Goal: Information Seeking & Learning: Learn about a topic

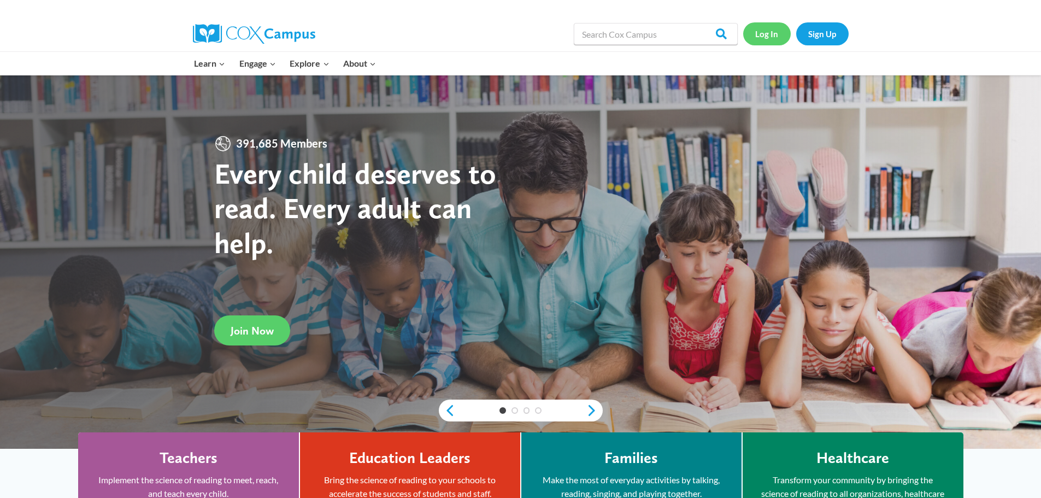
click at [763, 32] on link "Log In" at bounding box center [767, 33] width 48 height 22
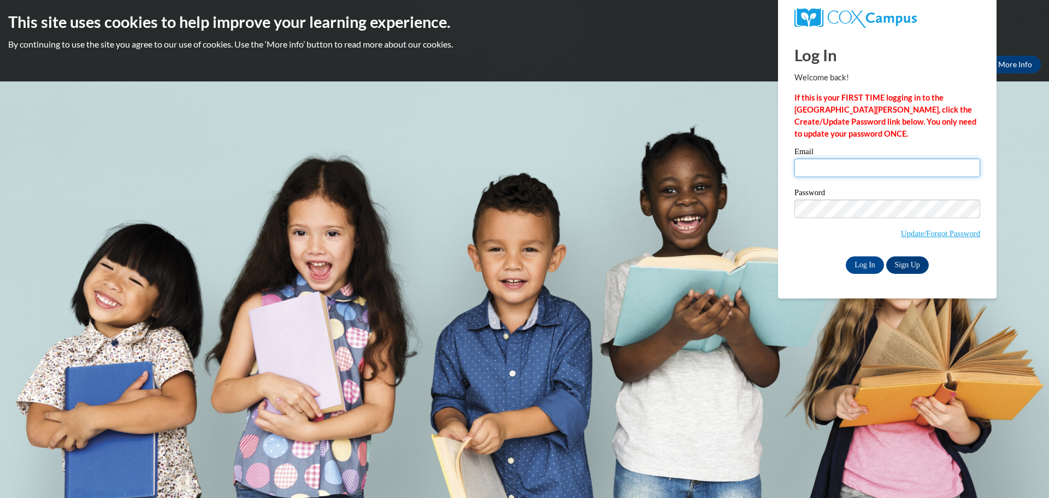
click at [809, 165] on input "Email" at bounding box center [887, 167] width 186 height 19
type input "mboevers@lomira.k12.wi.us"
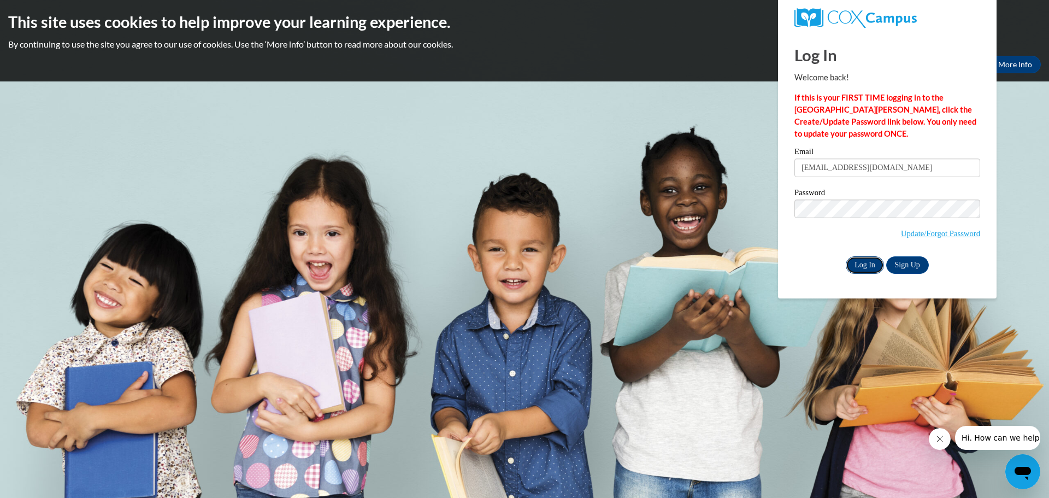
click at [869, 262] on input "Log In" at bounding box center [865, 264] width 38 height 17
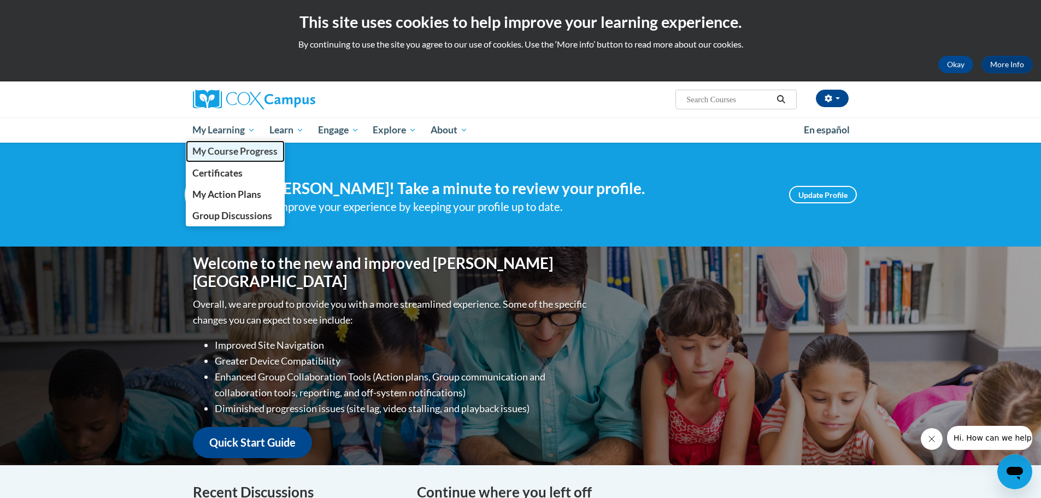
click at [240, 152] on span "My Course Progress" at bounding box center [234, 150] width 85 height 11
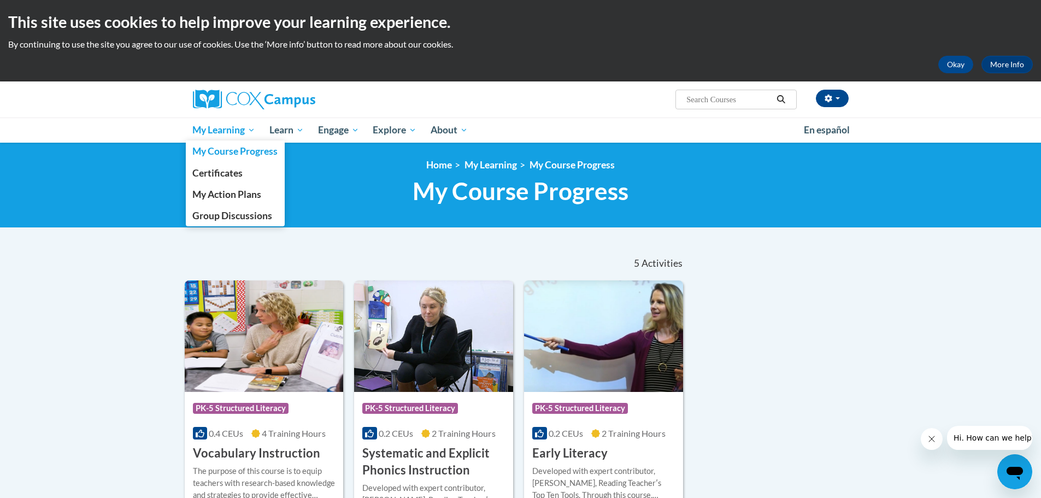
click at [245, 129] on span "My Learning" at bounding box center [223, 129] width 63 height 13
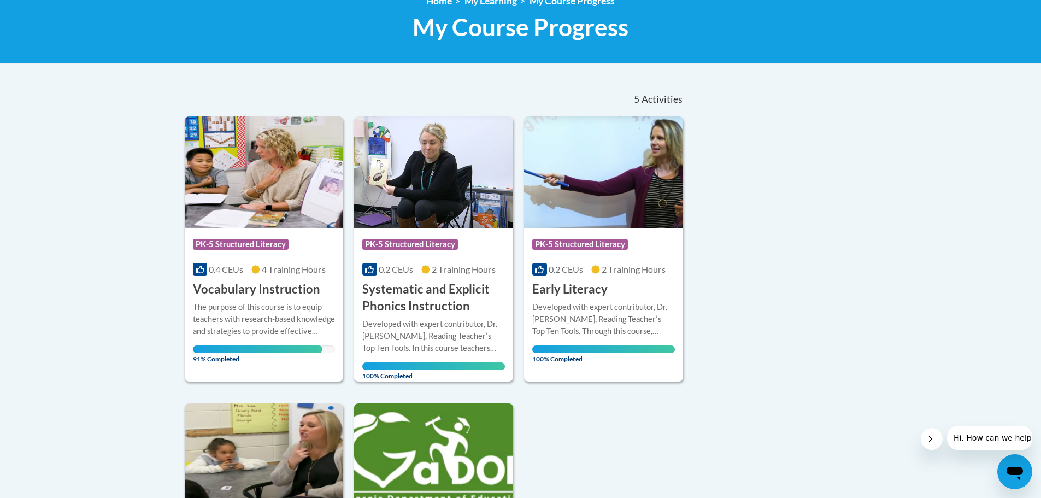
scroll to position [328, 0]
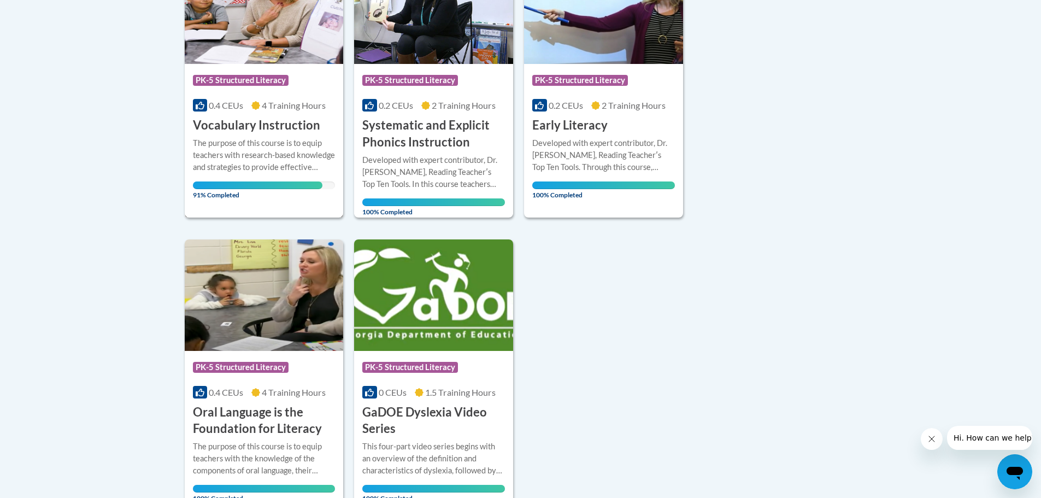
click at [227, 129] on h3 "Vocabulary Instruction" at bounding box center [256, 125] width 127 height 17
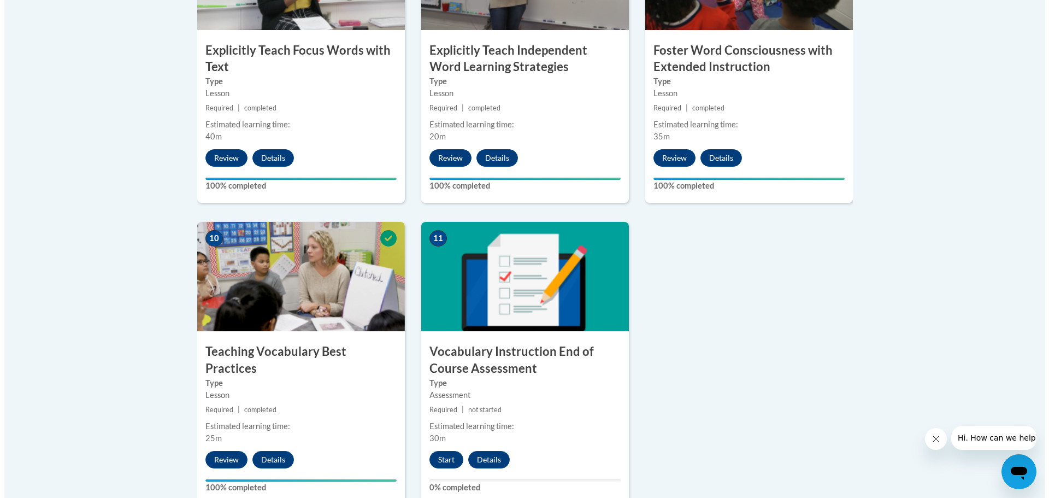
scroll to position [1147, 0]
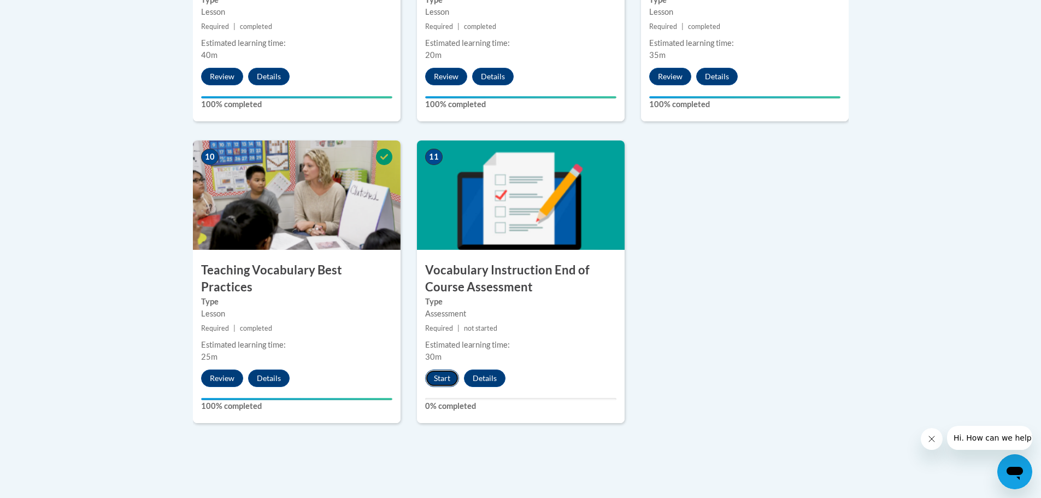
click at [442, 378] on button "Start" at bounding box center [442, 377] width 34 height 17
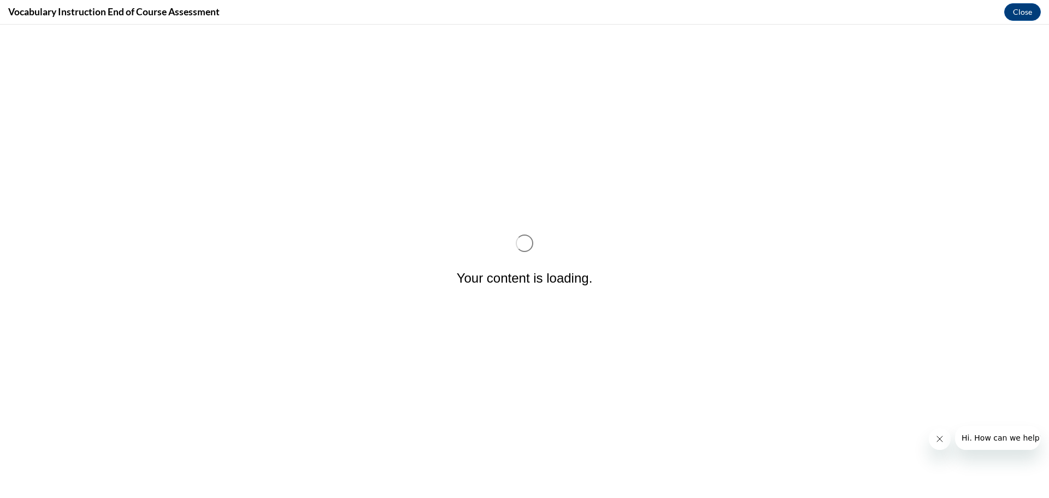
scroll to position [0, 0]
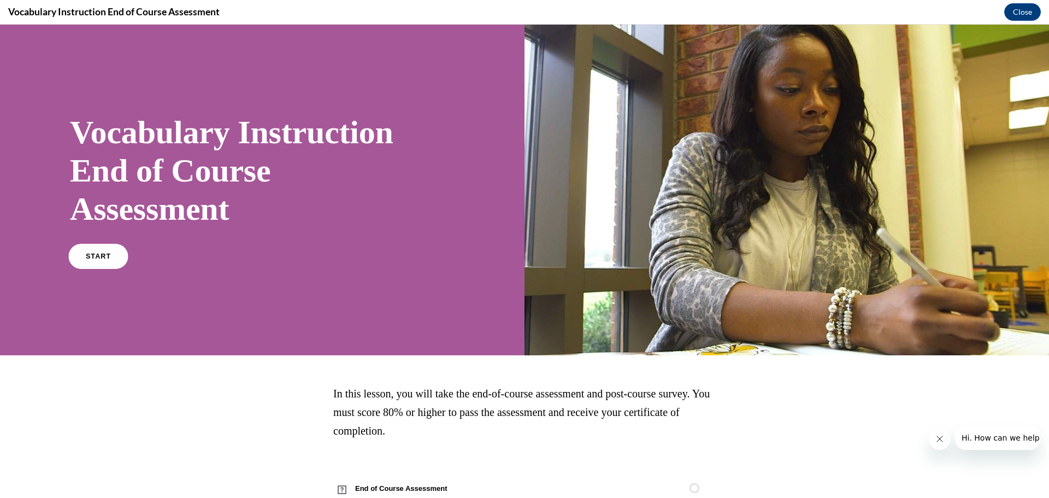
click at [93, 253] on span "START" at bounding box center [98, 256] width 25 height 8
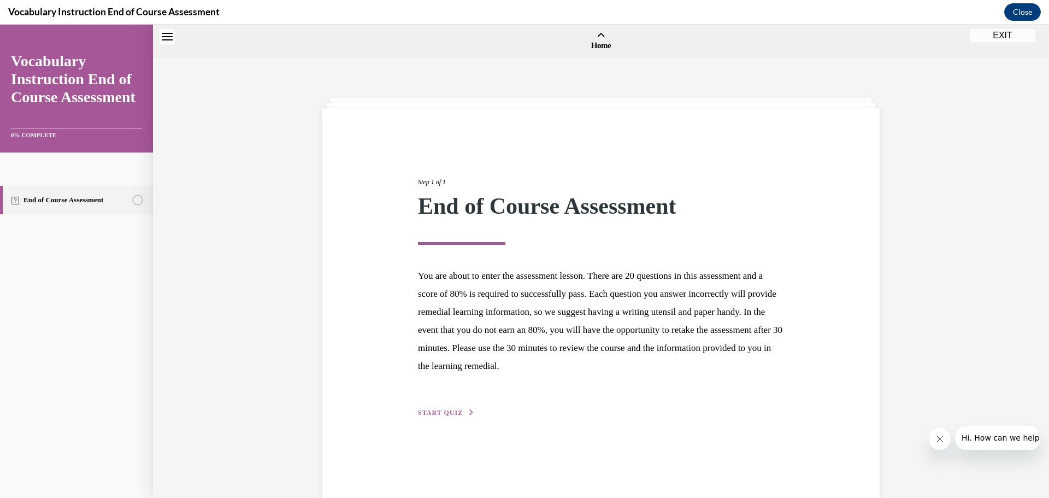
scroll to position [34, 0]
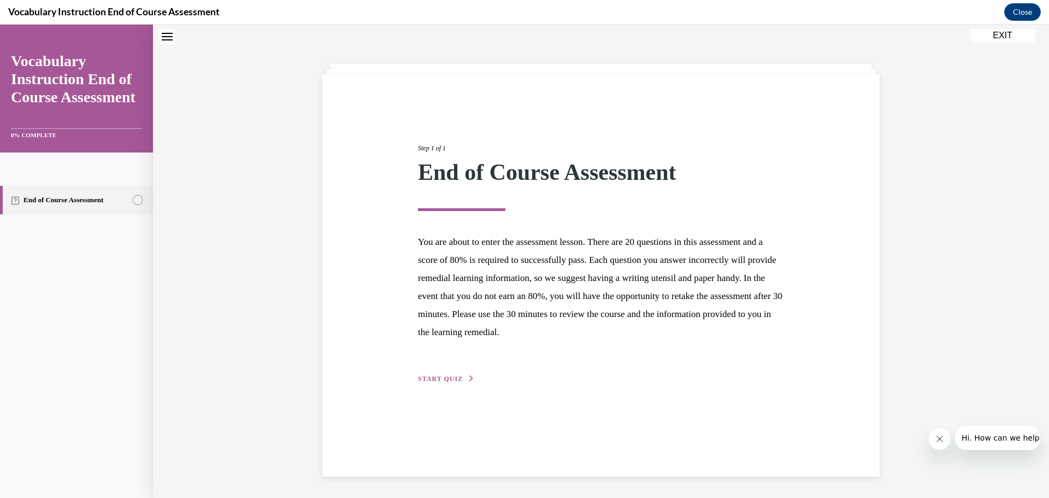
click at [451, 379] on span "START QUIZ" at bounding box center [440, 379] width 45 height 8
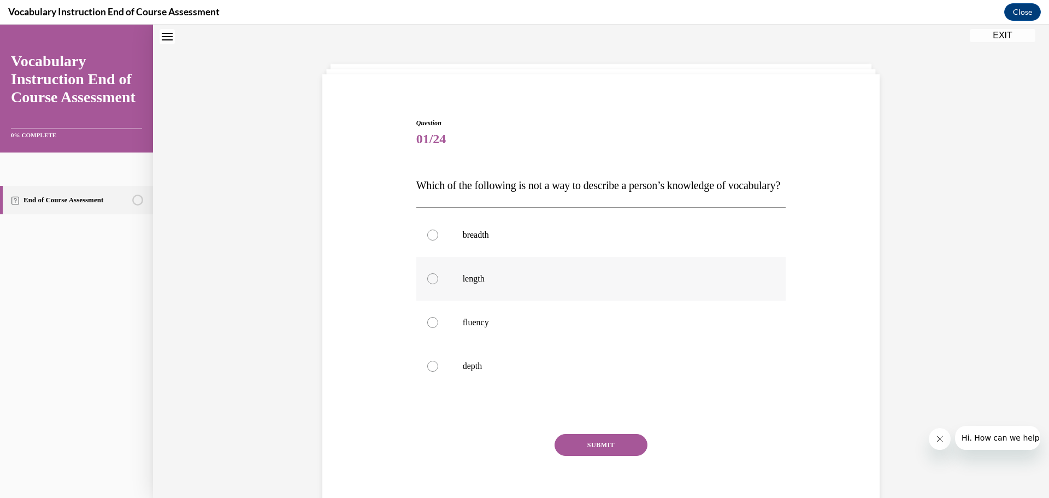
click at [451, 300] on label "length" at bounding box center [601, 279] width 370 height 44
click at [438, 284] on input "length" at bounding box center [432, 278] width 11 height 11
radio input "true"
click at [590, 456] on button "SUBMIT" at bounding box center [600, 445] width 93 height 22
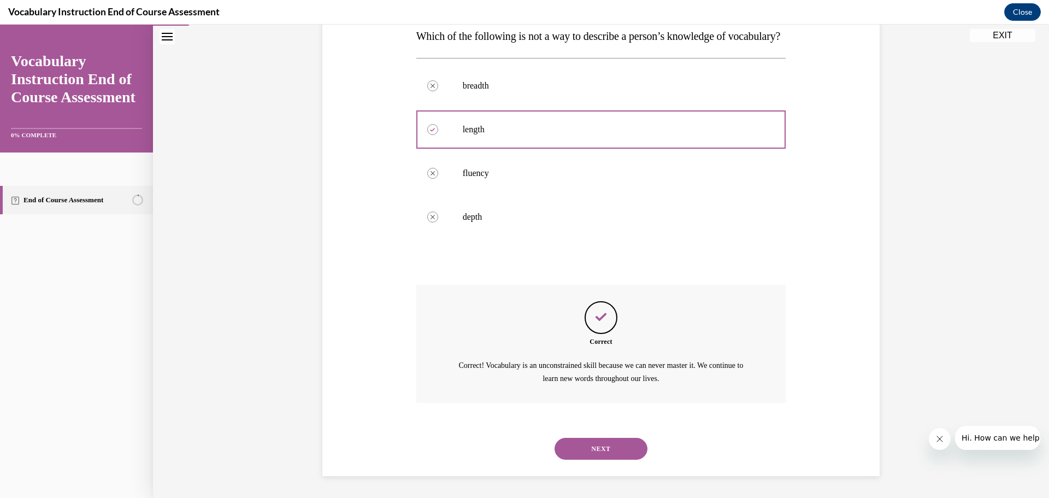
scroll to position [205, 0]
click at [593, 452] on button "NEXT" at bounding box center [600, 449] width 93 height 22
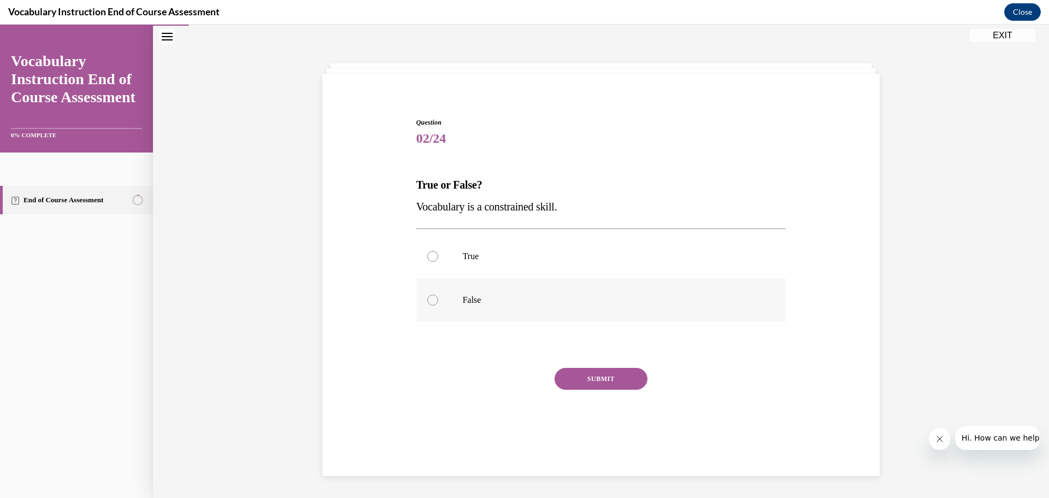
click at [429, 305] on div at bounding box center [432, 299] width 11 height 11
click at [429, 305] on input "False" at bounding box center [432, 299] width 11 height 11
radio input "true"
click at [593, 378] on button "SUBMIT" at bounding box center [600, 379] width 93 height 22
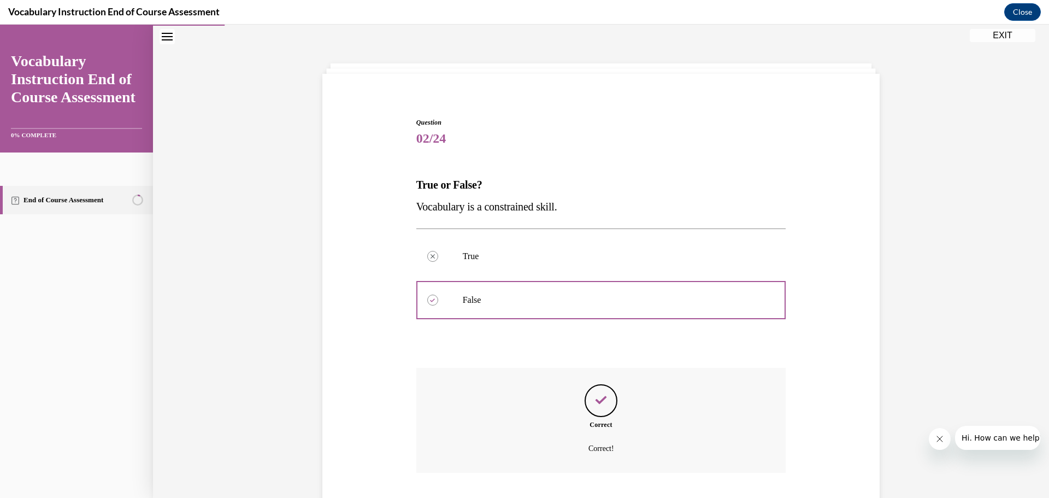
scroll to position [104, 0]
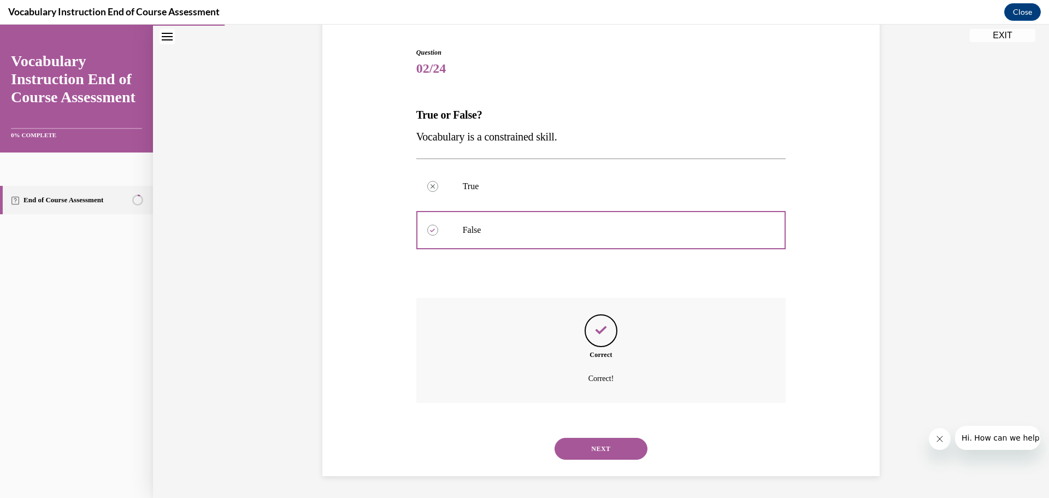
click at [592, 444] on button "NEXT" at bounding box center [600, 449] width 93 height 22
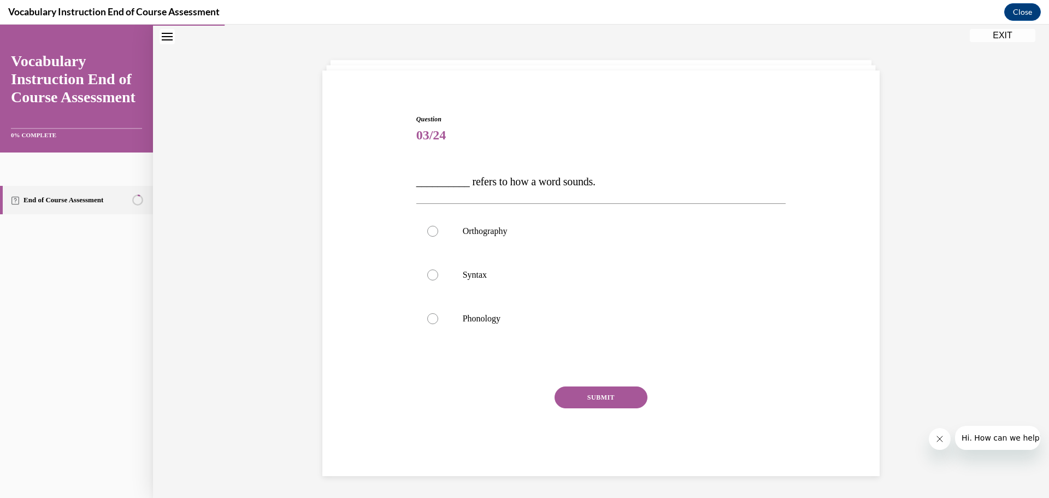
scroll to position [38, 0]
click at [474, 319] on p "Phonology" at bounding box center [611, 318] width 296 height 11
click at [438, 319] on input "Phonology" at bounding box center [432, 318] width 11 height 11
radio input "true"
click at [577, 391] on button "SUBMIT" at bounding box center [600, 397] width 93 height 22
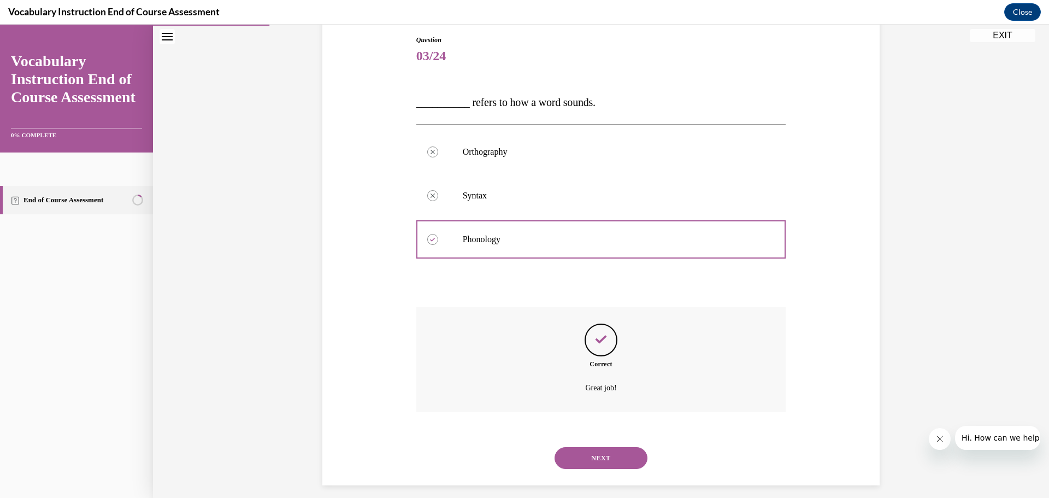
scroll to position [126, 0]
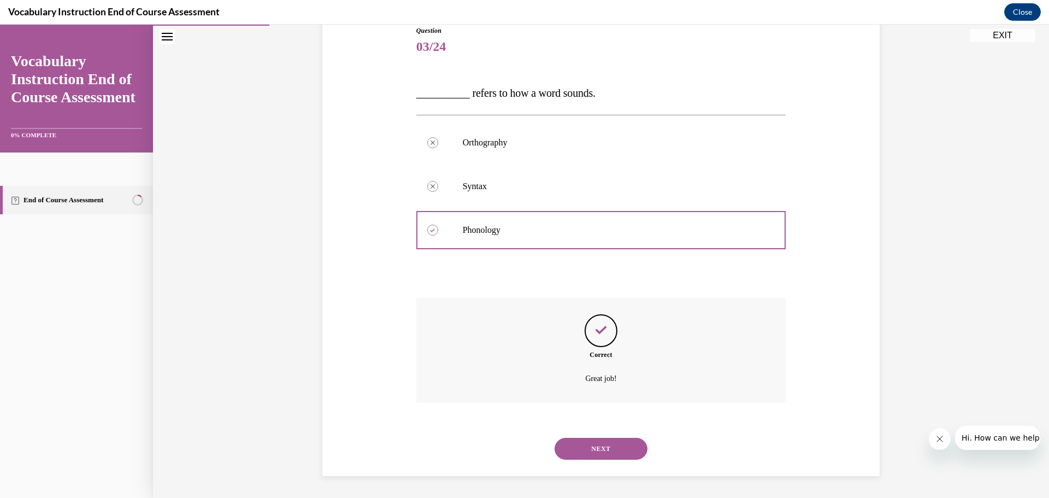
click at [590, 445] on button "NEXT" at bounding box center [600, 449] width 93 height 22
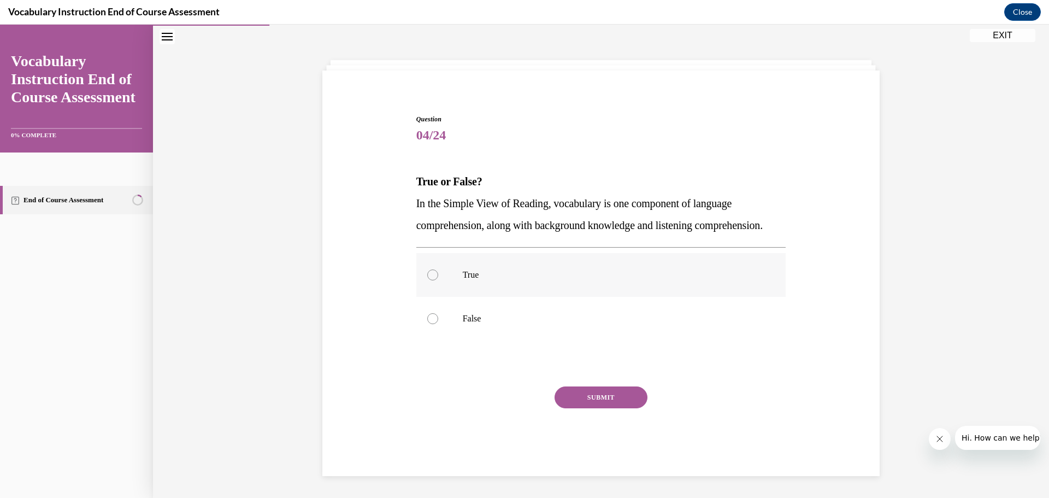
click at [432, 275] on div at bounding box center [432, 274] width 11 height 11
click at [432, 275] on input "True" at bounding box center [432, 274] width 11 height 11
radio input "true"
click at [576, 401] on button "SUBMIT" at bounding box center [600, 397] width 93 height 22
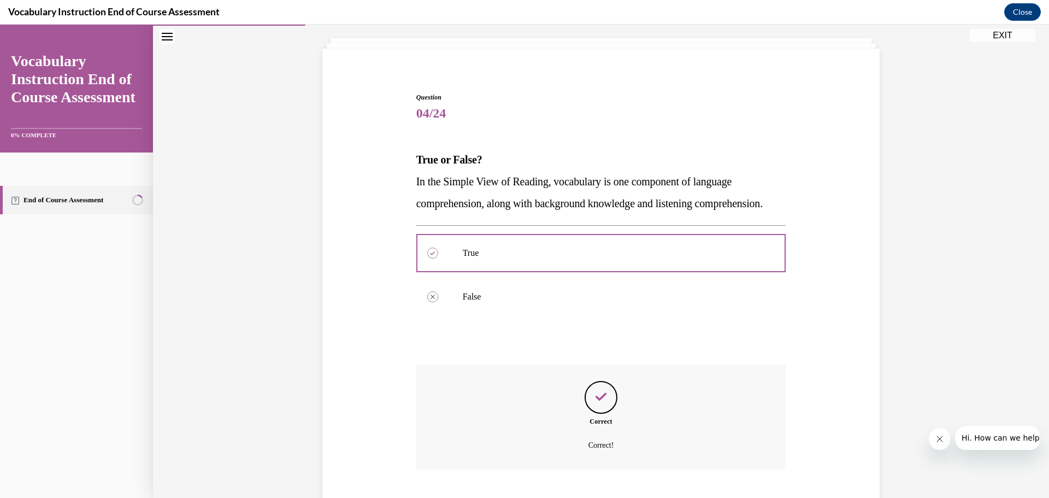
scroll to position [148, 0]
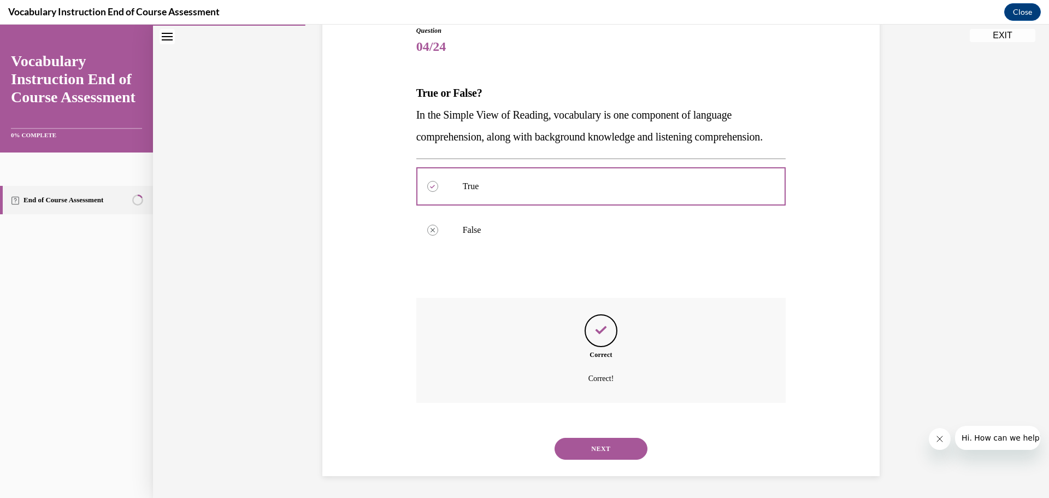
click at [584, 446] on button "NEXT" at bounding box center [600, 449] width 93 height 22
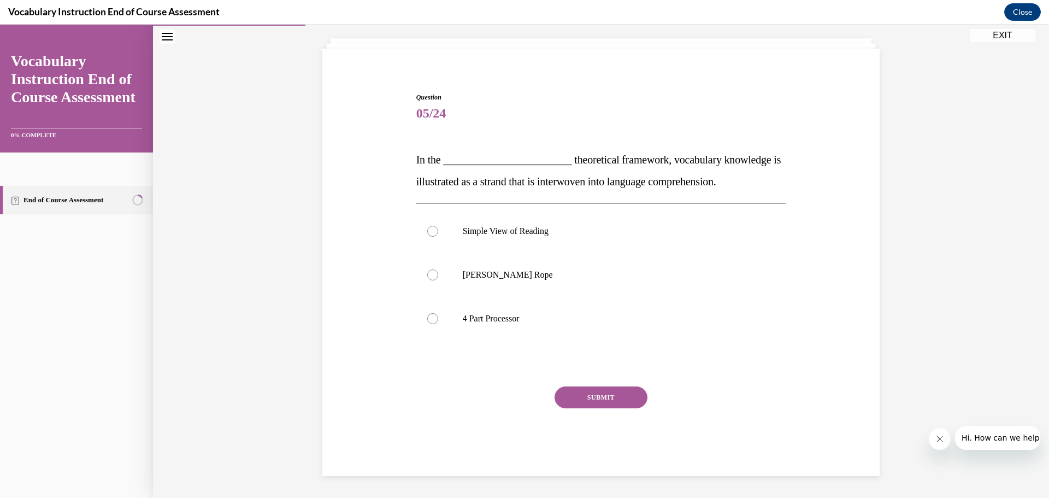
scroll to position [60, 0]
click at [492, 275] on p "[PERSON_NAME] Rope" at bounding box center [611, 274] width 296 height 11
click at [438, 275] on input "[PERSON_NAME] Rope" at bounding box center [432, 274] width 11 height 11
radio input "true"
click at [574, 400] on button "SUBMIT" at bounding box center [600, 397] width 93 height 22
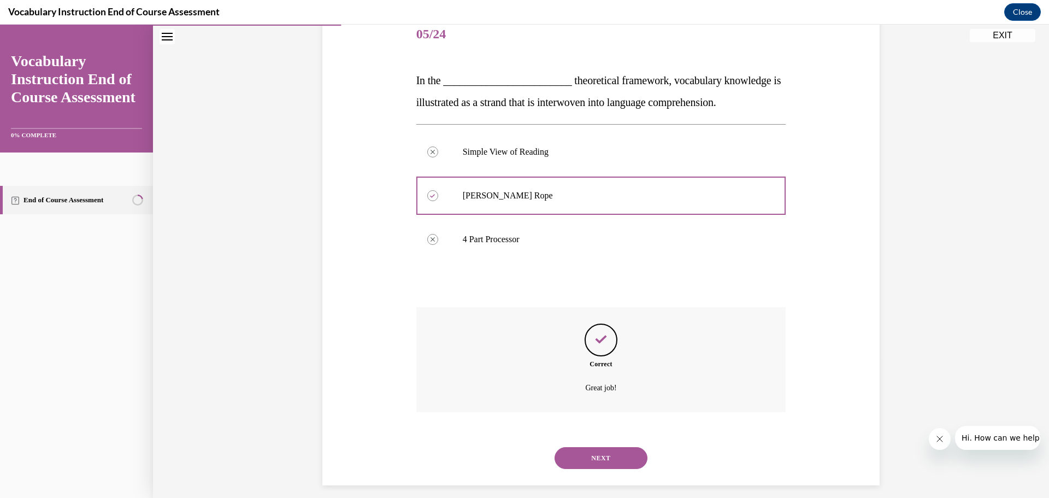
scroll to position [148, 0]
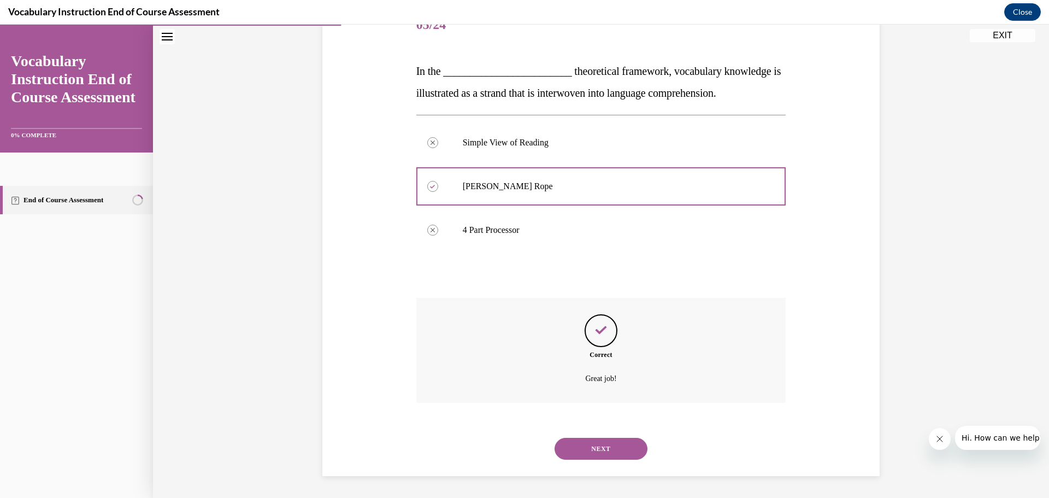
click at [583, 445] on button "NEXT" at bounding box center [600, 449] width 93 height 22
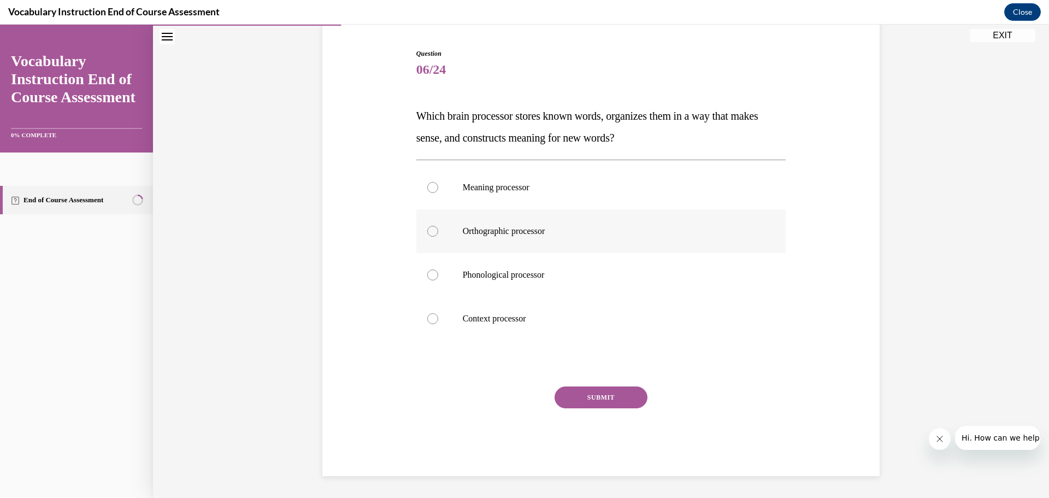
click at [509, 231] on p "Orthographic processor" at bounding box center [611, 231] width 296 height 11
click at [438, 231] on input "Orthographic processor" at bounding box center [432, 231] width 11 height 11
radio input "true"
click at [586, 398] on button "SUBMIT" at bounding box center [600, 397] width 93 height 22
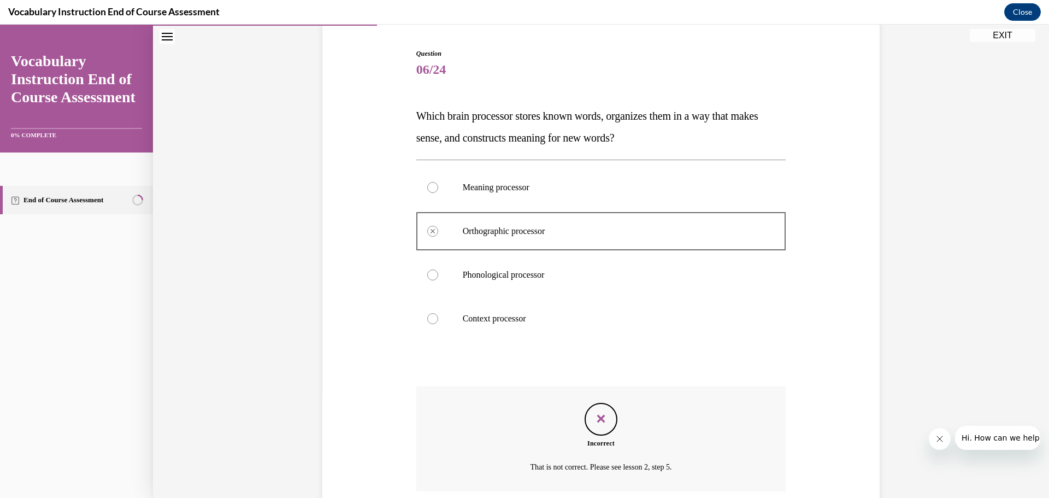
scroll to position [192, 0]
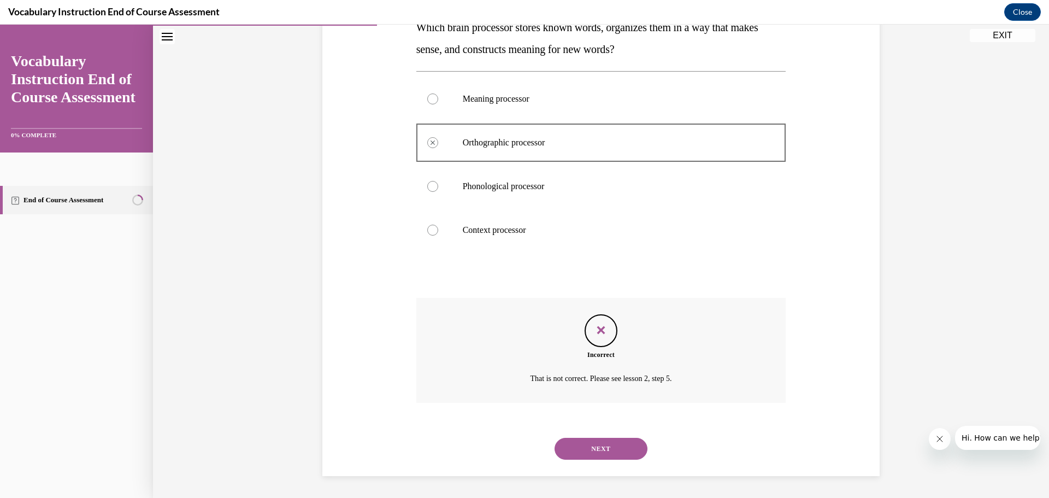
click at [593, 444] on button "NEXT" at bounding box center [600, 449] width 93 height 22
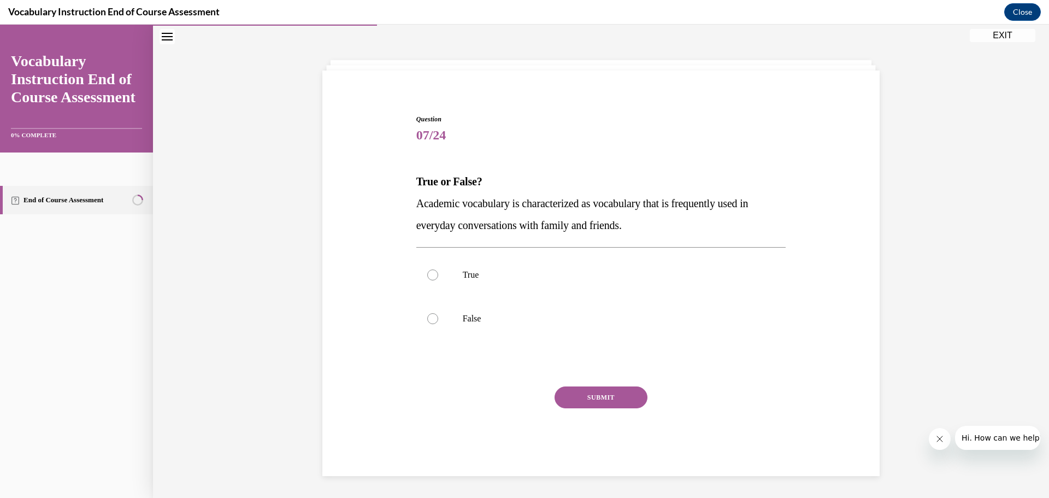
scroll to position [38, 0]
click at [463, 321] on p "False" at bounding box center [611, 318] width 296 height 11
click at [438, 321] on input "False" at bounding box center [432, 318] width 11 height 11
radio input "true"
click at [604, 394] on button "SUBMIT" at bounding box center [600, 397] width 93 height 22
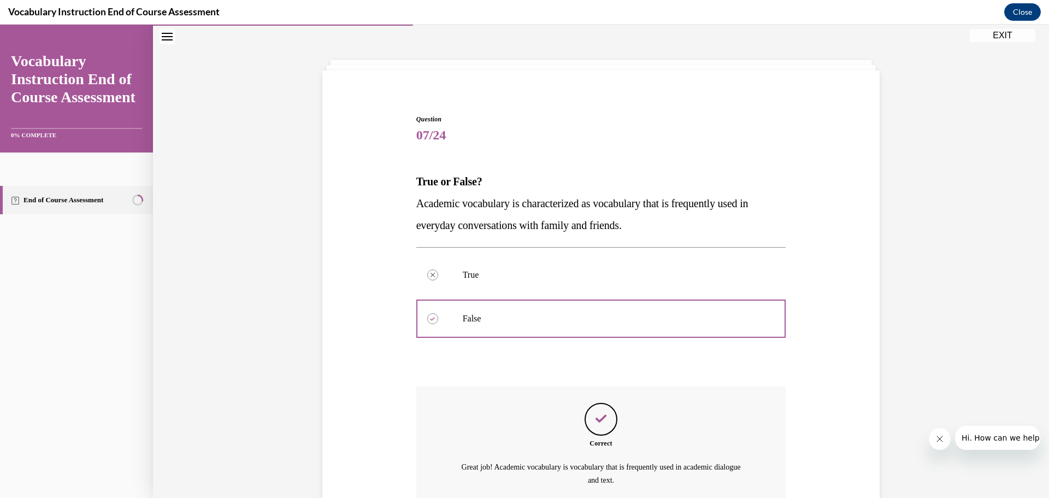
scroll to position [139, 0]
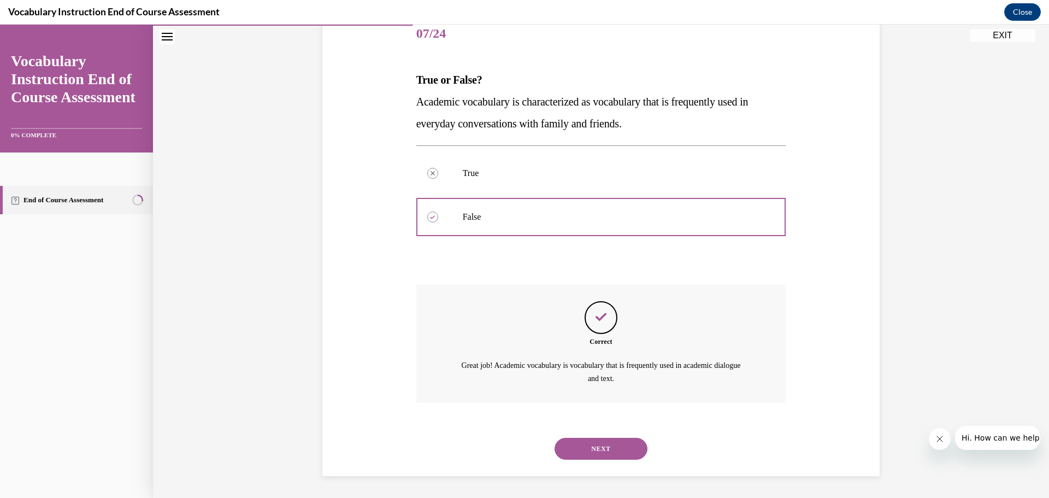
click at [599, 446] on button "NEXT" at bounding box center [600, 449] width 93 height 22
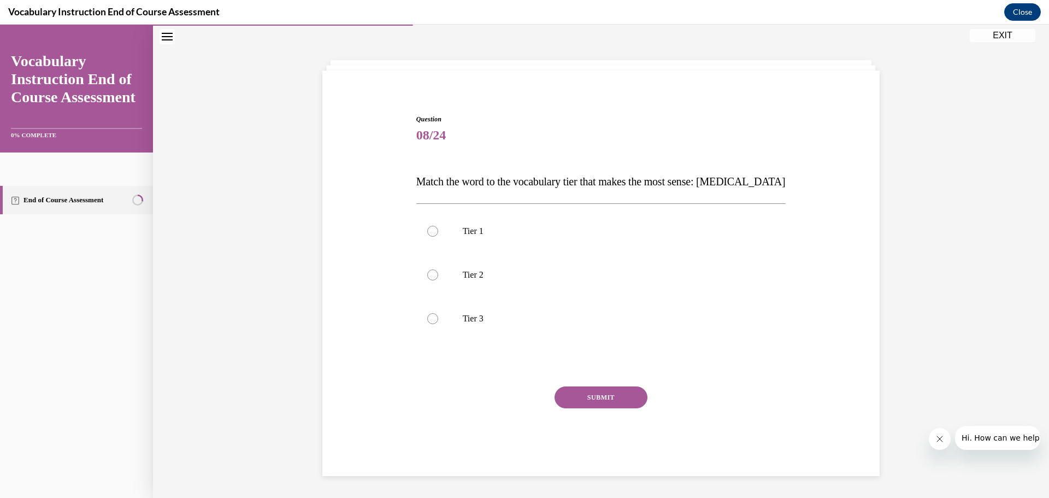
scroll to position [38, 0]
click at [464, 321] on p "Tier 3" at bounding box center [611, 318] width 296 height 11
click at [438, 321] on input "Tier 3" at bounding box center [432, 318] width 11 height 11
radio input "true"
click at [596, 401] on button "SUBMIT" at bounding box center [600, 397] width 93 height 22
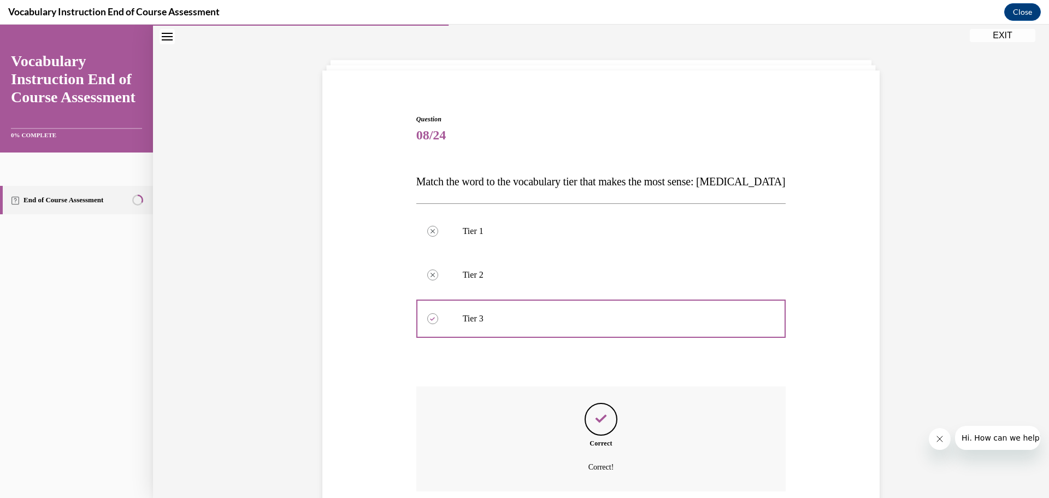
scroll to position [126, 0]
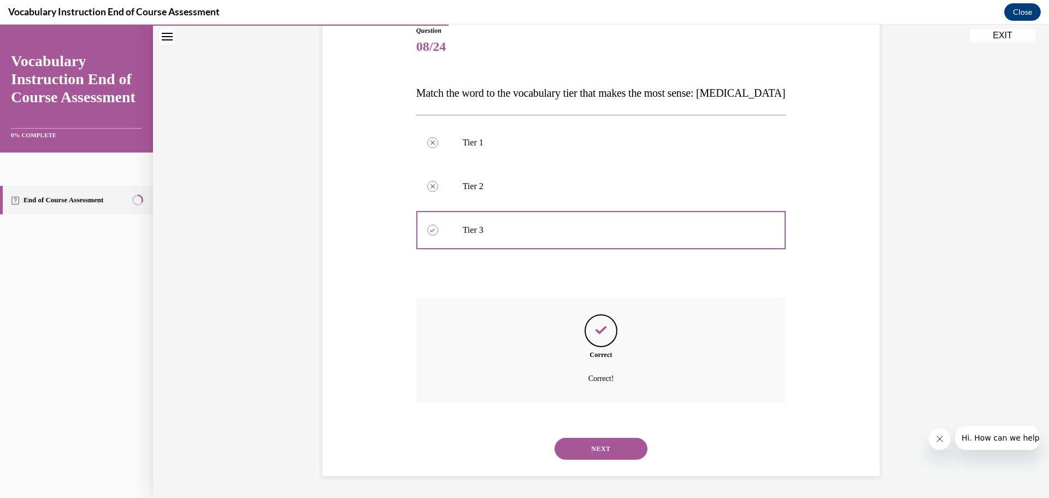
click at [596, 449] on button "NEXT" at bounding box center [600, 449] width 93 height 22
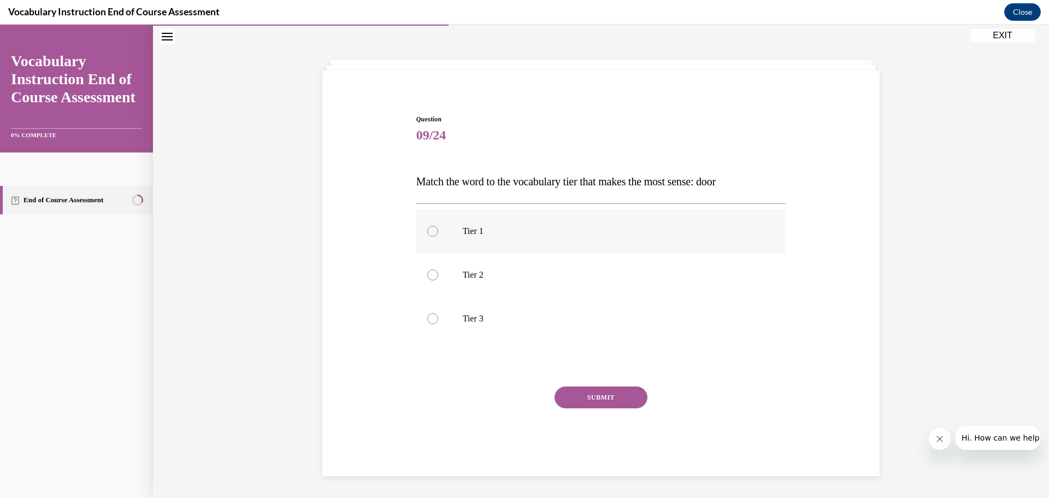
click at [435, 237] on label "Tier 1" at bounding box center [601, 231] width 370 height 44
click at [435, 237] on input "Tier 1" at bounding box center [432, 231] width 11 height 11
radio input "true"
click at [587, 399] on button "SUBMIT" at bounding box center [600, 397] width 93 height 22
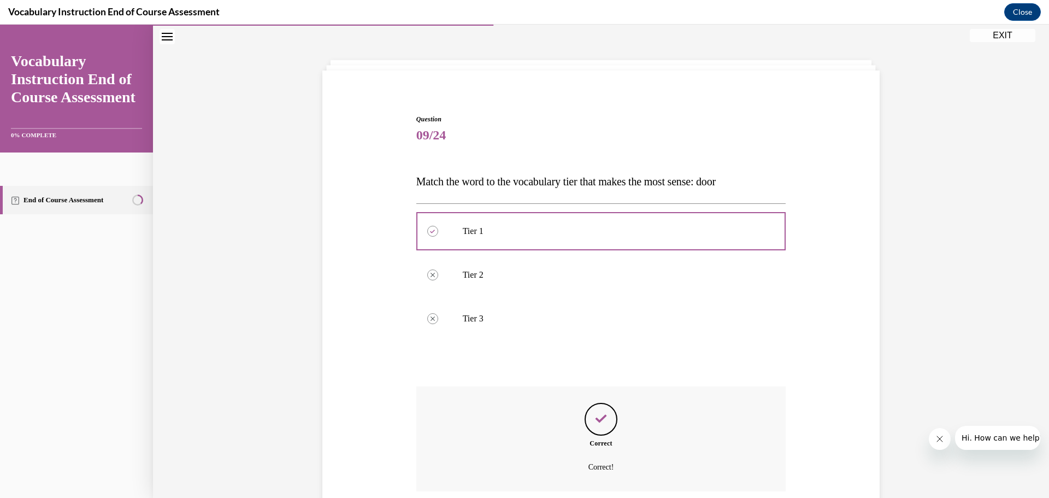
scroll to position [126, 0]
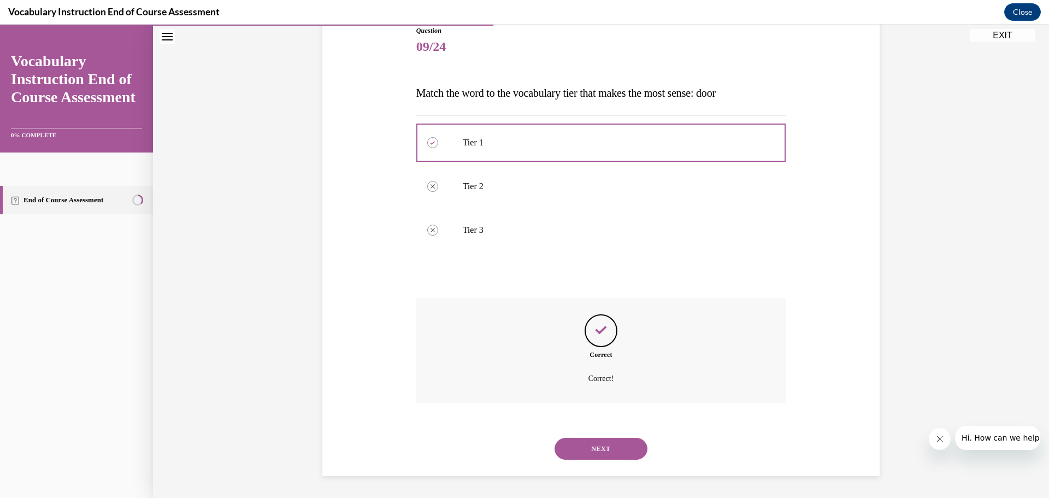
click at [589, 448] on button "NEXT" at bounding box center [600, 449] width 93 height 22
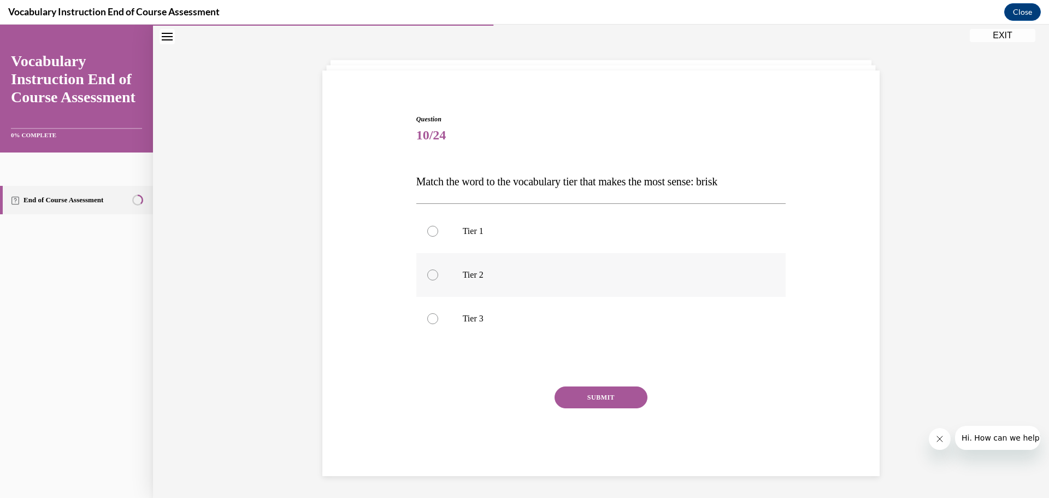
click at [486, 283] on label "Tier 2" at bounding box center [601, 275] width 370 height 44
click at [438, 280] on input "Tier 2" at bounding box center [432, 274] width 11 height 11
radio input "true"
click at [581, 398] on button "SUBMIT" at bounding box center [600, 397] width 93 height 22
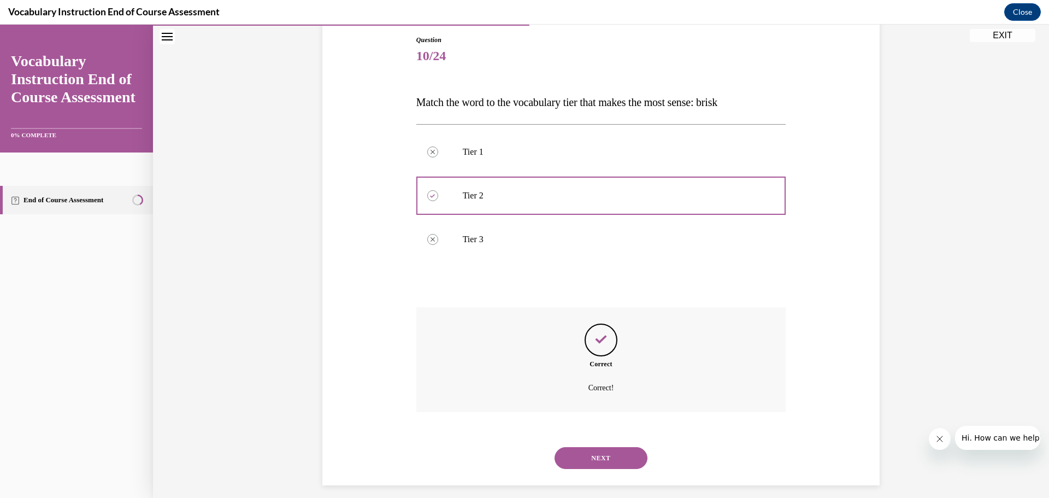
scroll to position [126, 0]
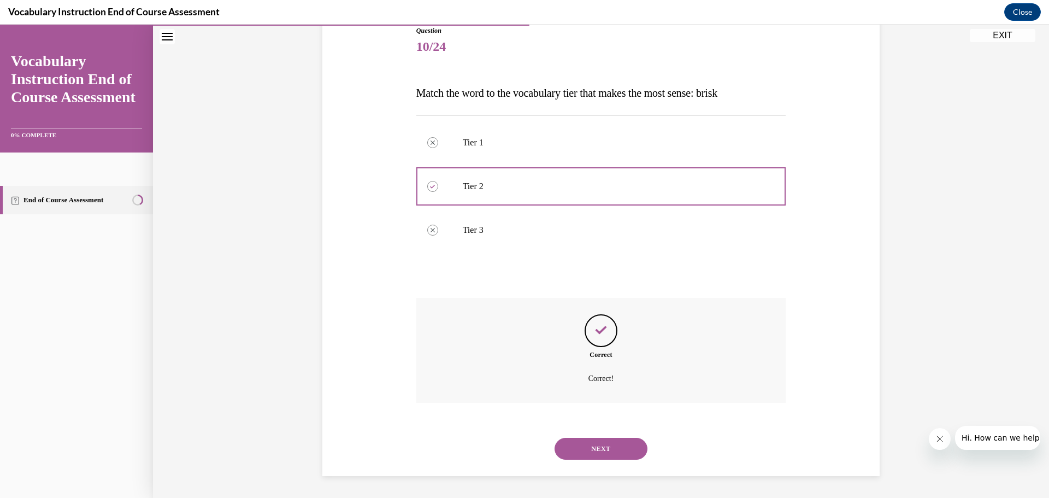
click at [587, 442] on button "NEXT" at bounding box center [600, 449] width 93 height 22
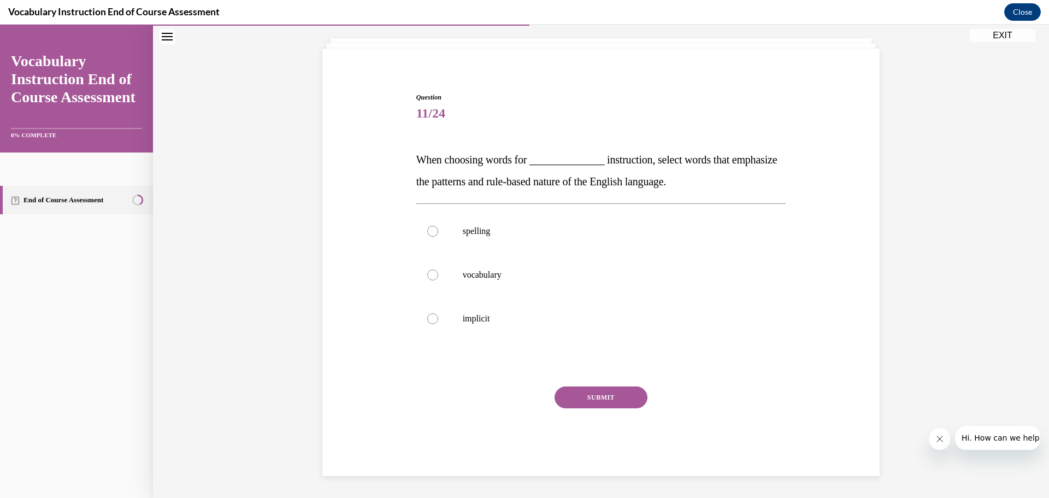
scroll to position [60, 0]
click at [483, 237] on label "spelling" at bounding box center [601, 231] width 370 height 44
click at [438, 237] on input "spelling" at bounding box center [432, 231] width 11 height 11
radio input "true"
click at [598, 398] on button "SUBMIT" at bounding box center [600, 397] width 93 height 22
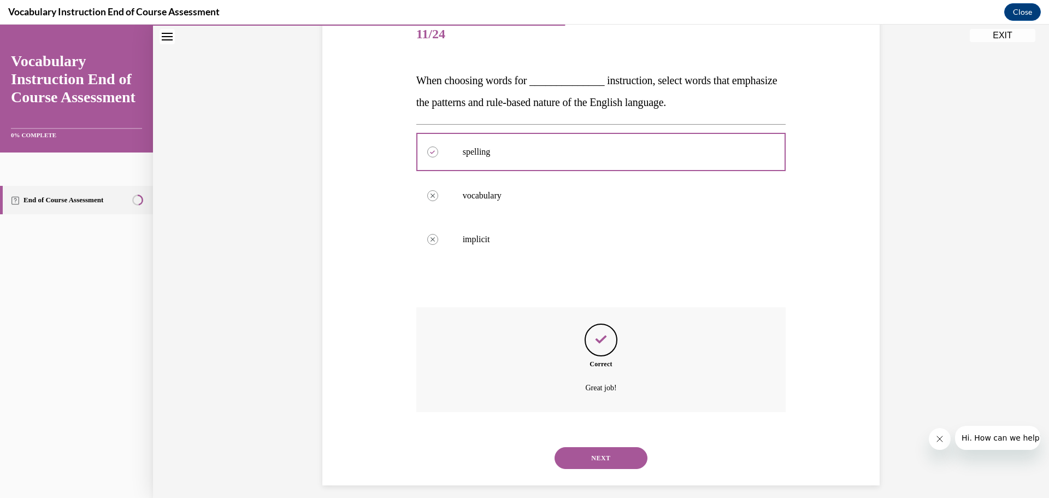
scroll to position [148, 0]
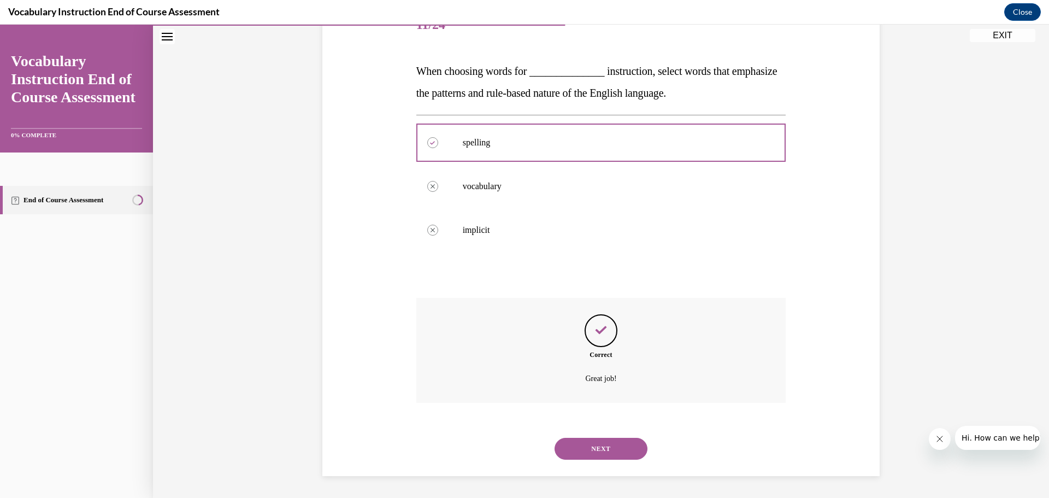
click at [596, 445] on button "NEXT" at bounding box center [600, 449] width 93 height 22
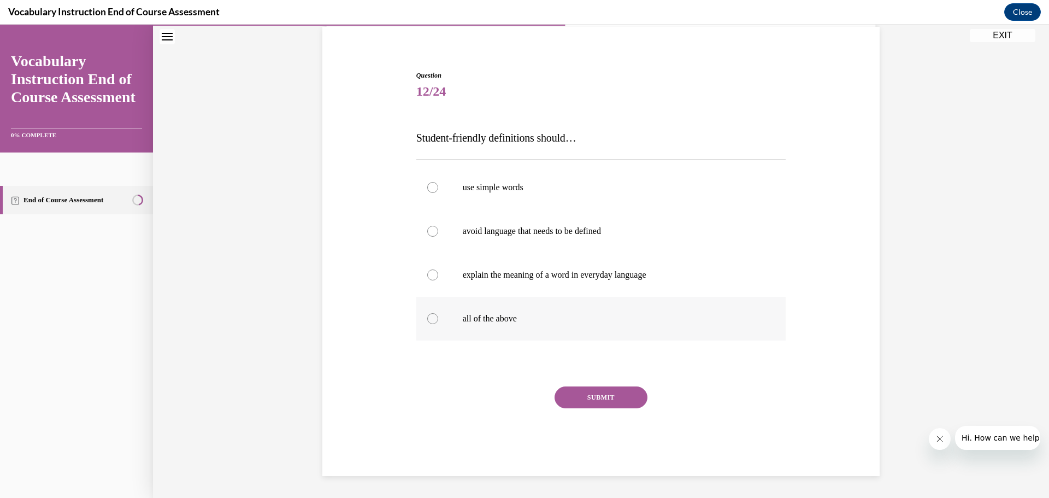
click at [505, 327] on label "all of the above" at bounding box center [601, 319] width 370 height 44
click at [438, 324] on input "all of the above" at bounding box center [432, 318] width 11 height 11
radio input "true"
click at [589, 397] on button "SUBMIT" at bounding box center [600, 397] width 93 height 22
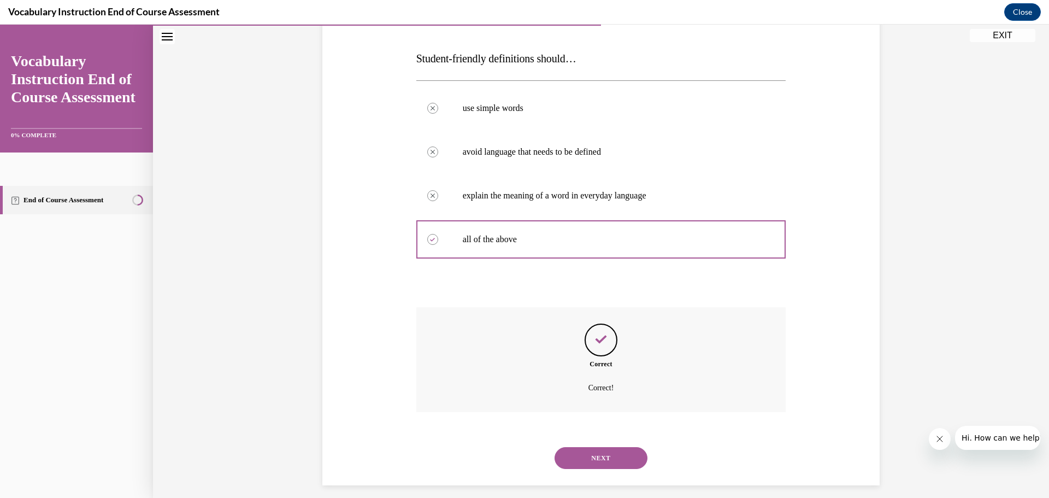
scroll to position [170, 0]
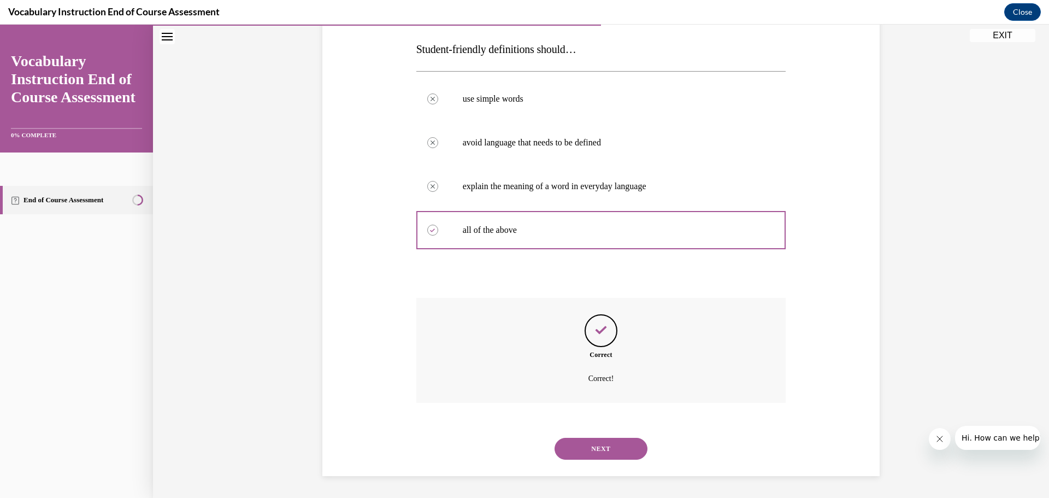
click at [585, 445] on button "NEXT" at bounding box center [600, 449] width 93 height 22
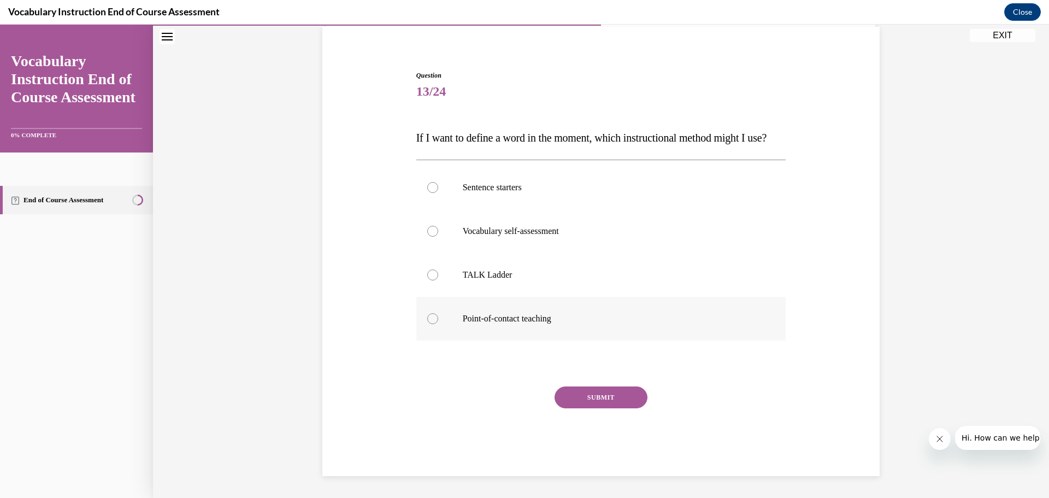
click at [522, 313] on p "Point-of-contact teaching" at bounding box center [611, 318] width 296 height 11
click at [438, 313] on input "Point-of-contact teaching" at bounding box center [432, 318] width 11 height 11
radio input "true"
click at [589, 394] on button "SUBMIT" at bounding box center [600, 397] width 93 height 22
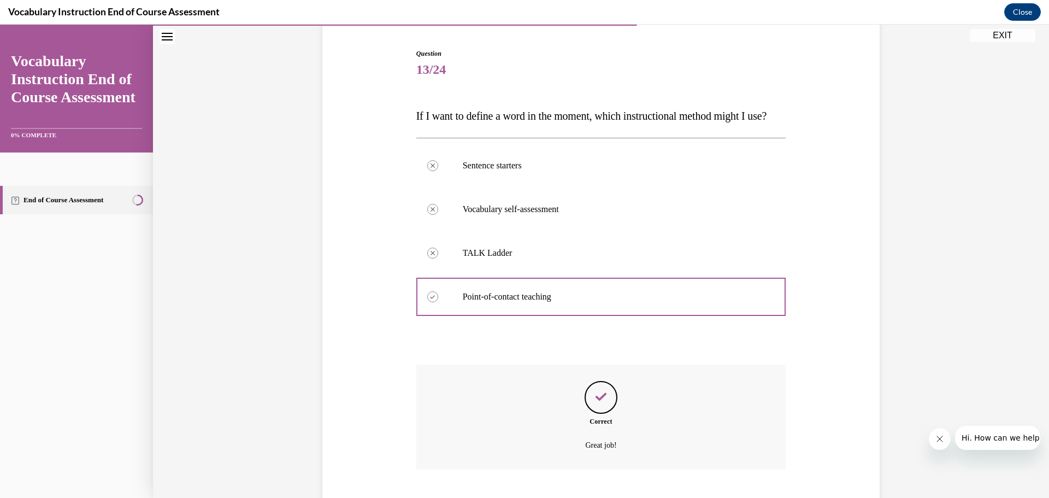
scroll to position [192, 0]
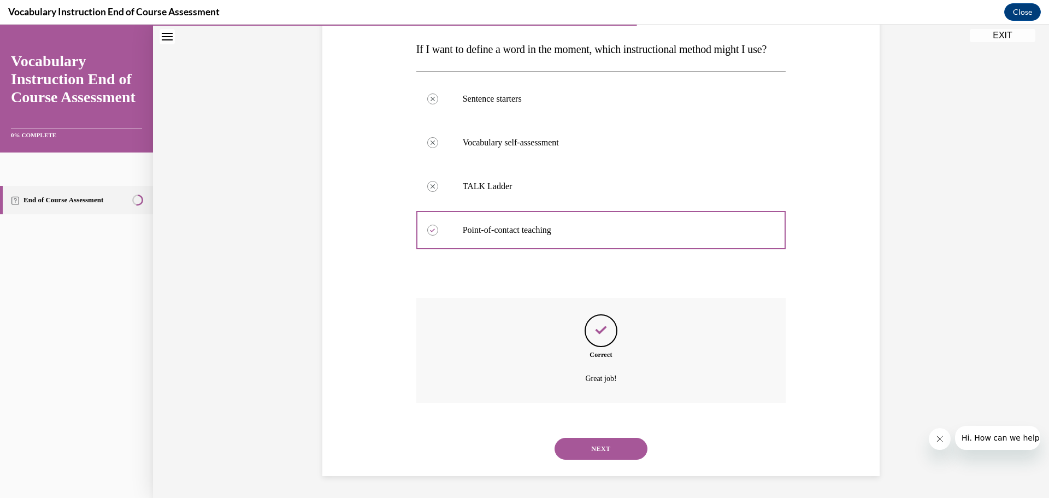
click at [588, 443] on button "NEXT" at bounding box center [600, 449] width 93 height 22
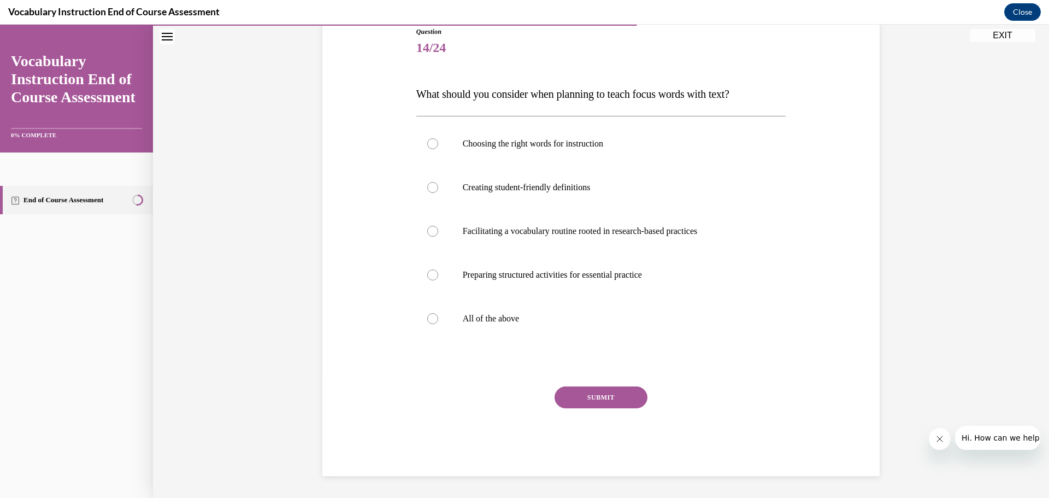
scroll to position [122, 0]
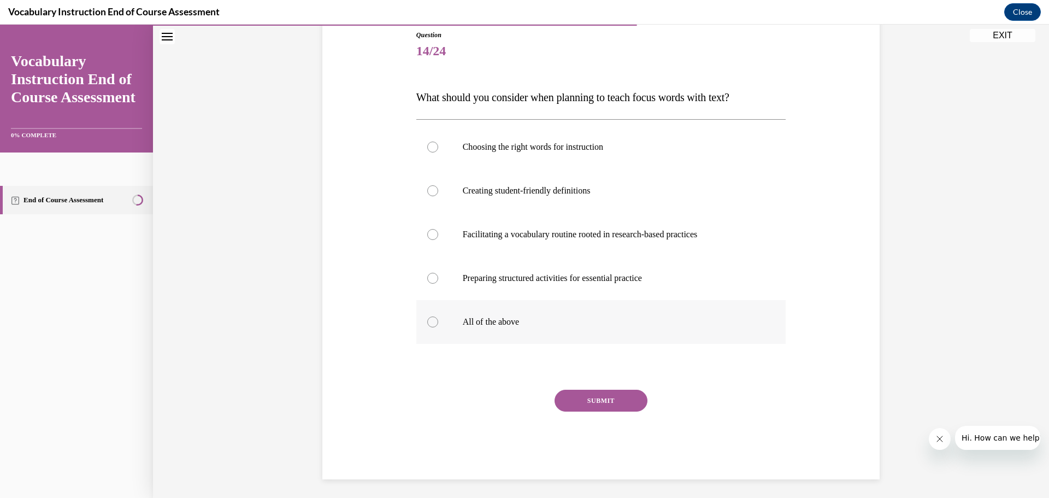
click at [495, 331] on label "All of the above" at bounding box center [601, 322] width 370 height 44
click at [438, 327] on input "All of the above" at bounding box center [432, 321] width 11 height 11
radio input "true"
click at [577, 392] on button "SUBMIT" at bounding box center [600, 400] width 93 height 22
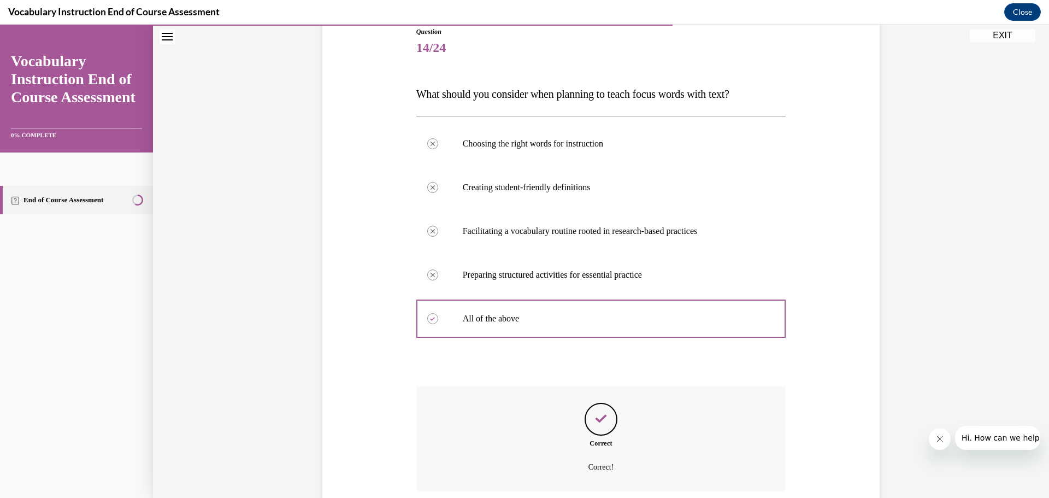
scroll to position [214, 0]
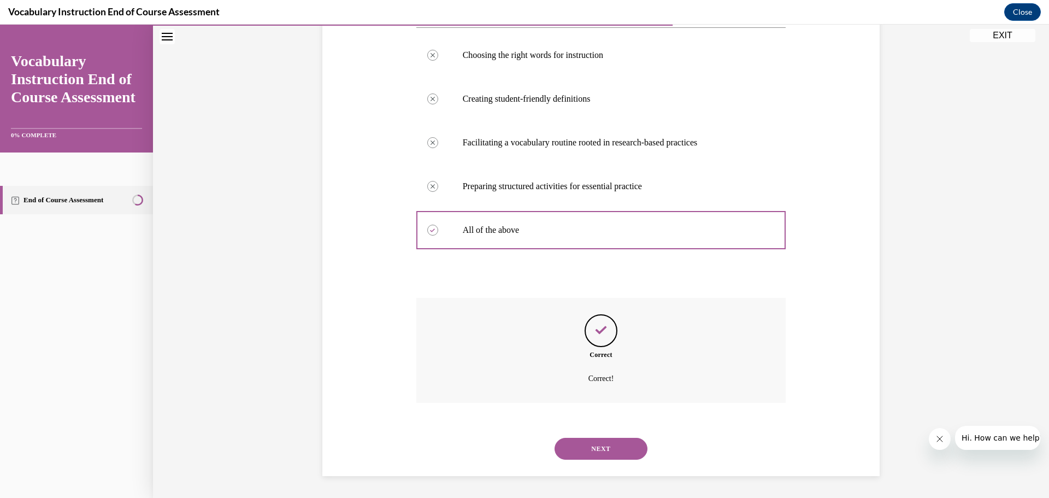
click at [589, 447] on button "NEXT" at bounding box center [600, 449] width 93 height 22
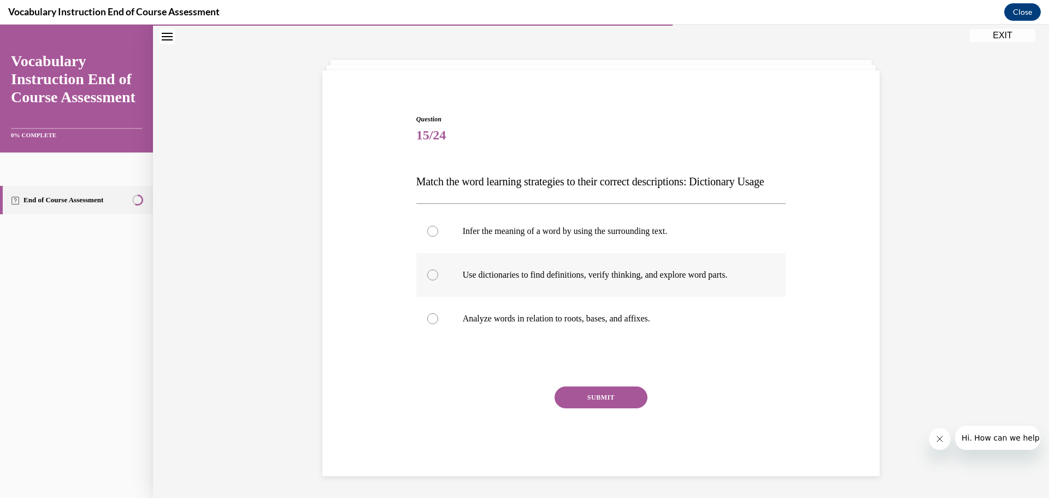
click at [536, 271] on p "Use dictionaries to find definitions, verify thinking, and explore word parts." at bounding box center [611, 274] width 296 height 11
click at [438, 271] on input "Use dictionaries to find definitions, verify thinking, and explore word parts." at bounding box center [432, 274] width 11 height 11
radio input "true"
click at [593, 400] on button "SUBMIT" at bounding box center [600, 397] width 93 height 22
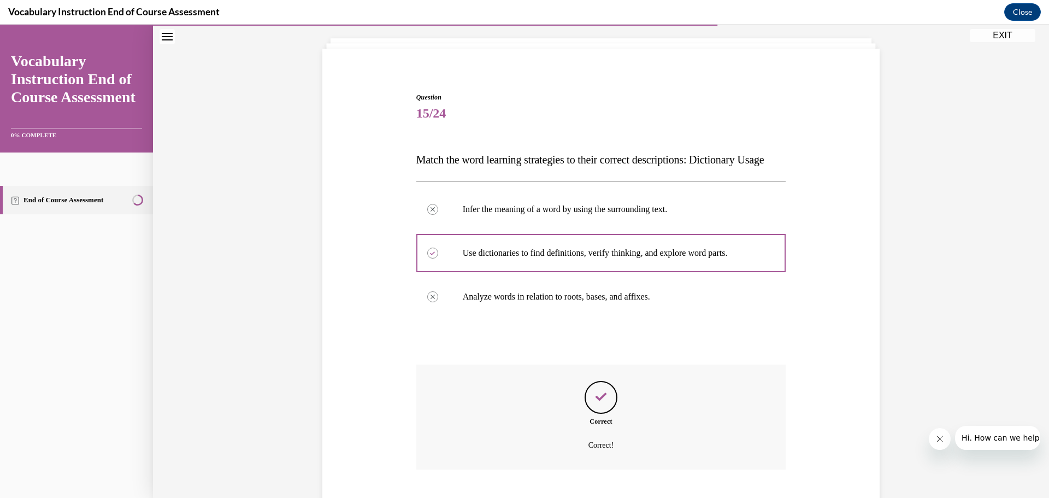
scroll to position [148, 0]
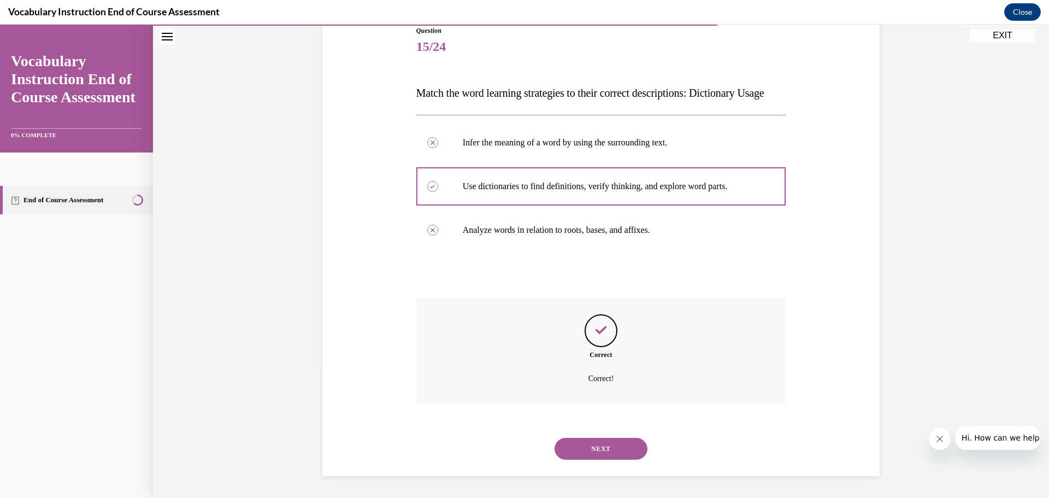
click at [590, 444] on button "NEXT" at bounding box center [600, 449] width 93 height 22
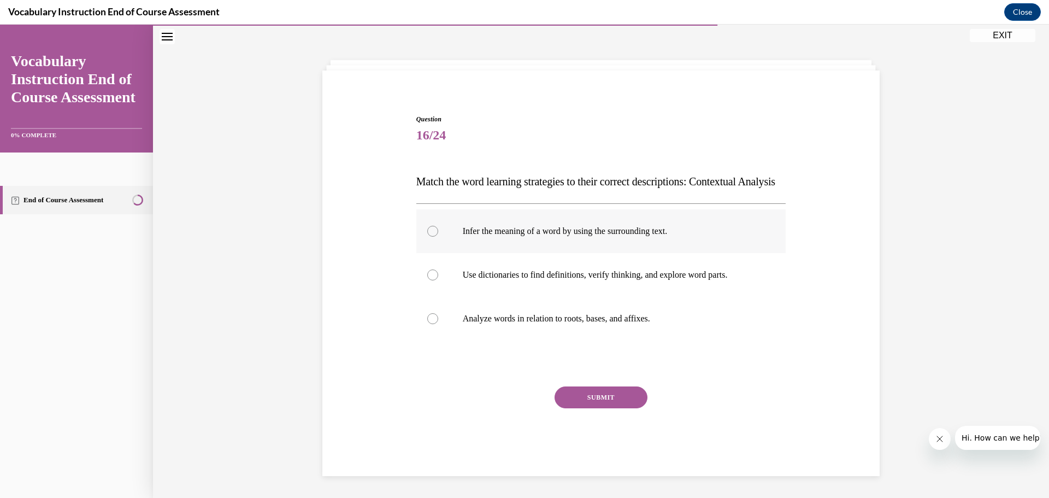
click at [566, 240] on label "Infer the meaning of a word by using the surrounding text." at bounding box center [601, 231] width 370 height 44
click at [438, 237] on input "Infer the meaning of a word by using the surrounding text." at bounding box center [432, 231] width 11 height 11
radio input "true"
click at [592, 399] on button "SUBMIT" at bounding box center [600, 397] width 93 height 22
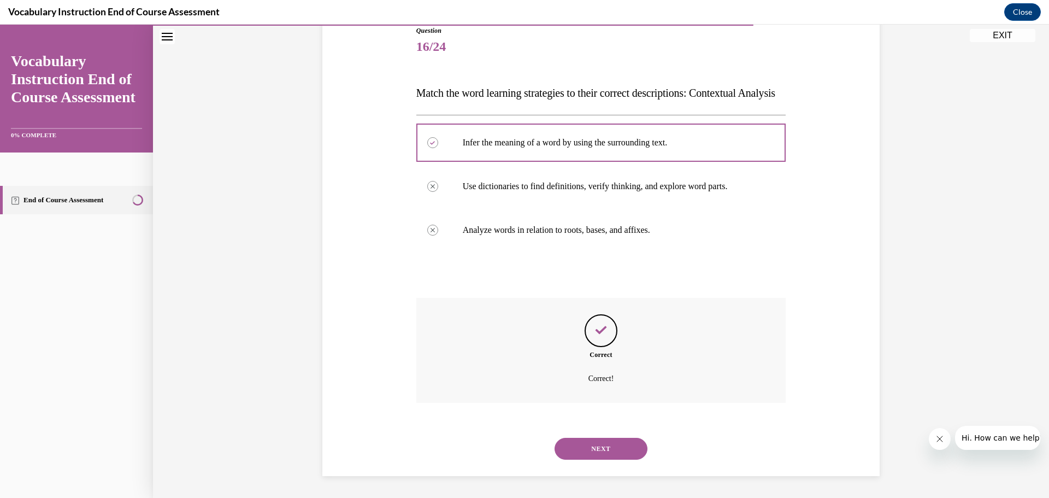
scroll to position [148, 0]
click at [597, 445] on button "NEXT" at bounding box center [600, 449] width 93 height 22
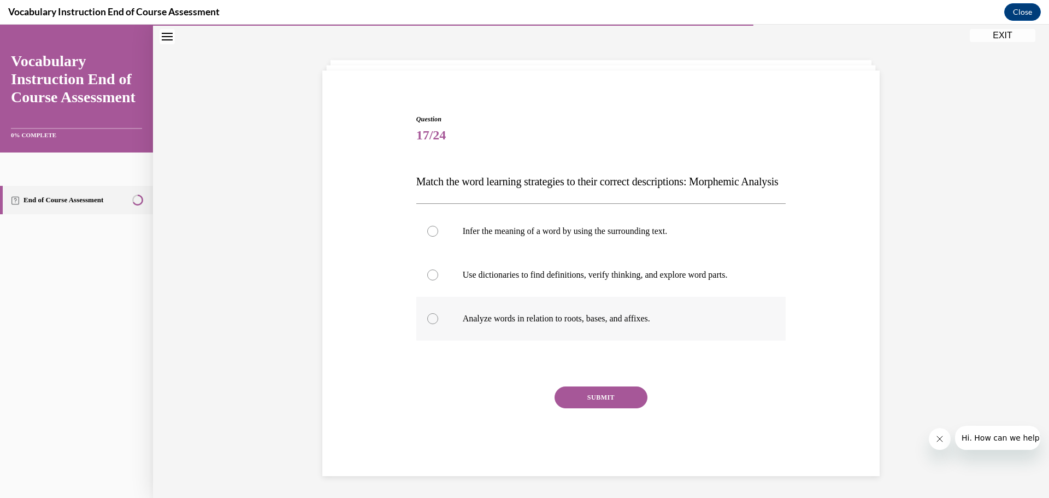
click at [541, 318] on p "Analyze words in relation to roots, bases, and affixes." at bounding box center [611, 318] width 296 height 11
click at [438, 318] on input "Analyze words in relation to roots, bases, and affixes." at bounding box center [432, 318] width 11 height 11
radio input "true"
click at [583, 392] on button "SUBMIT" at bounding box center [600, 397] width 93 height 22
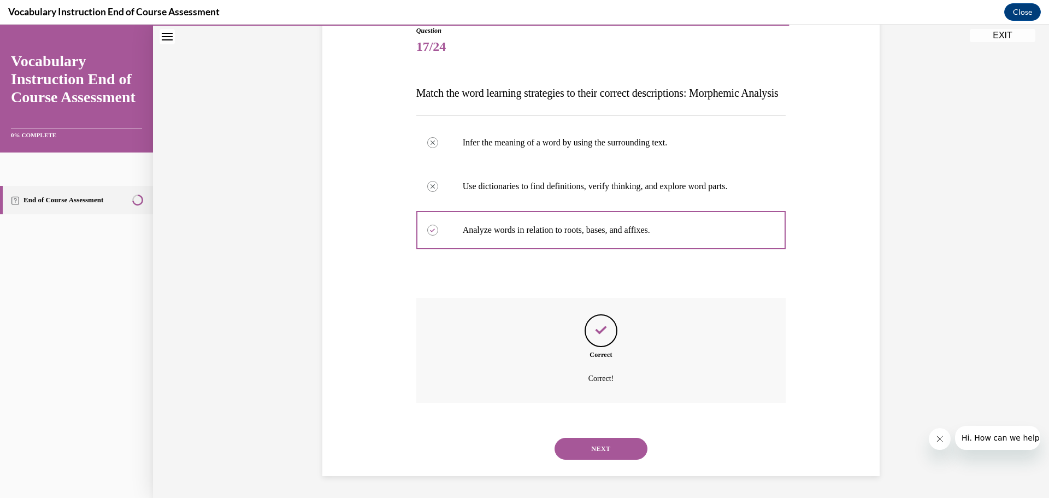
scroll to position [148, 0]
click at [583, 450] on button "NEXT" at bounding box center [600, 449] width 93 height 22
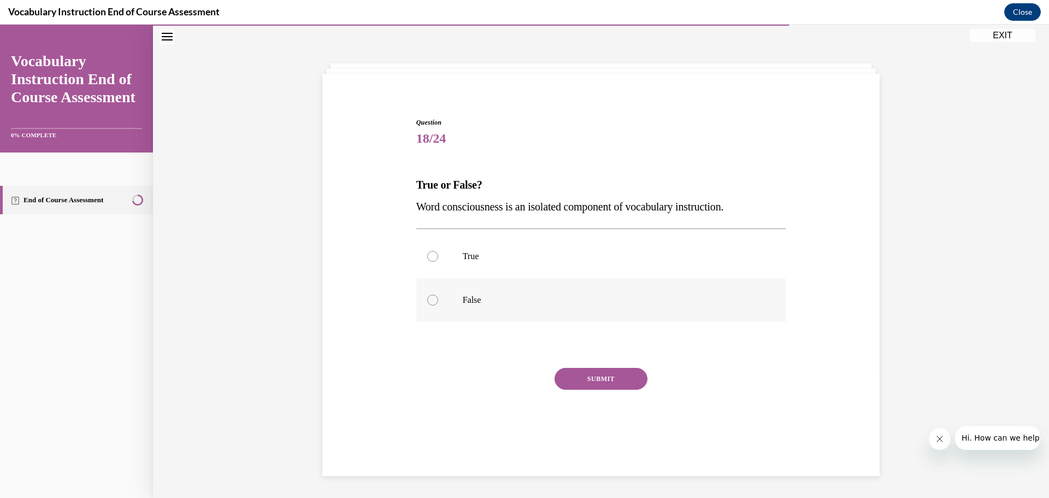
click at [462, 289] on label "False" at bounding box center [601, 300] width 370 height 44
click at [438, 294] on input "False" at bounding box center [432, 299] width 11 height 11
radio input "true"
click at [600, 374] on button "SUBMIT" at bounding box center [600, 379] width 93 height 22
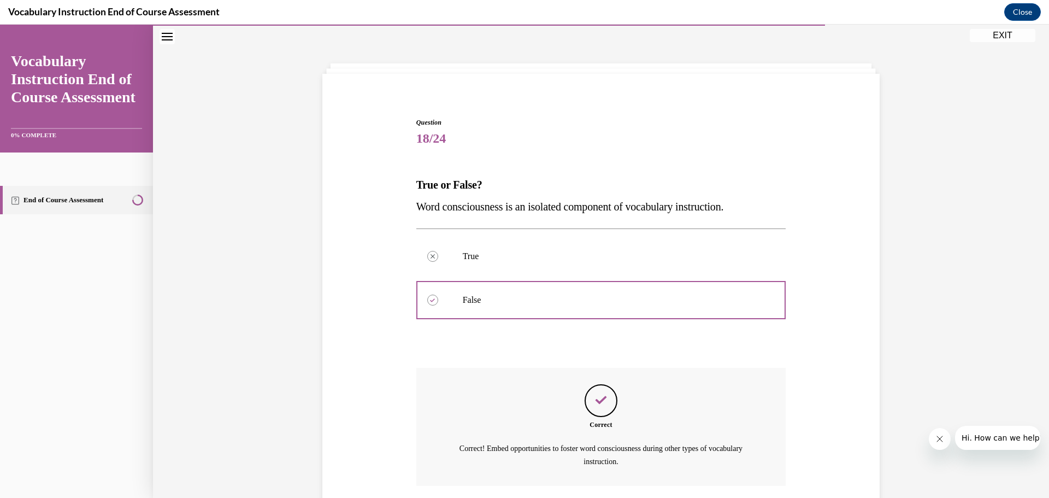
scroll to position [117, 0]
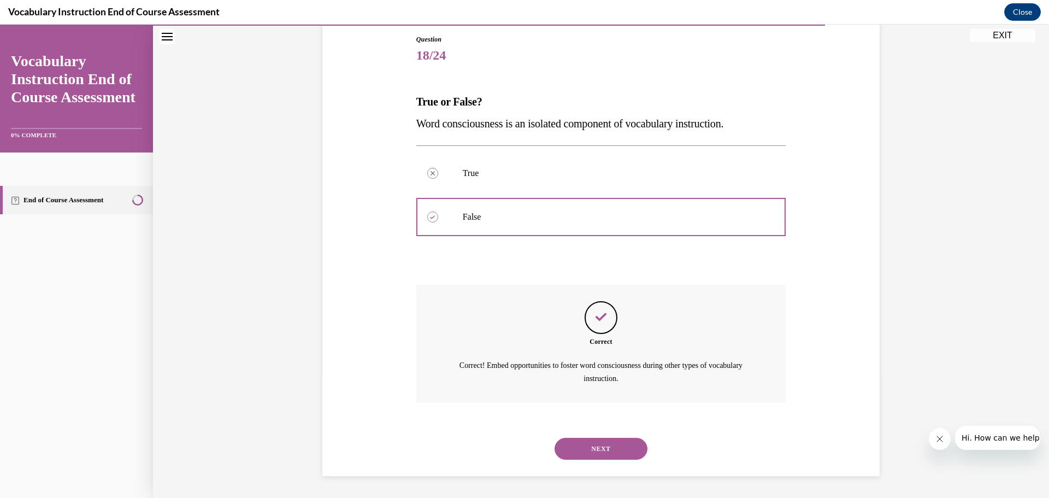
click at [592, 446] on button "NEXT" at bounding box center [600, 449] width 93 height 22
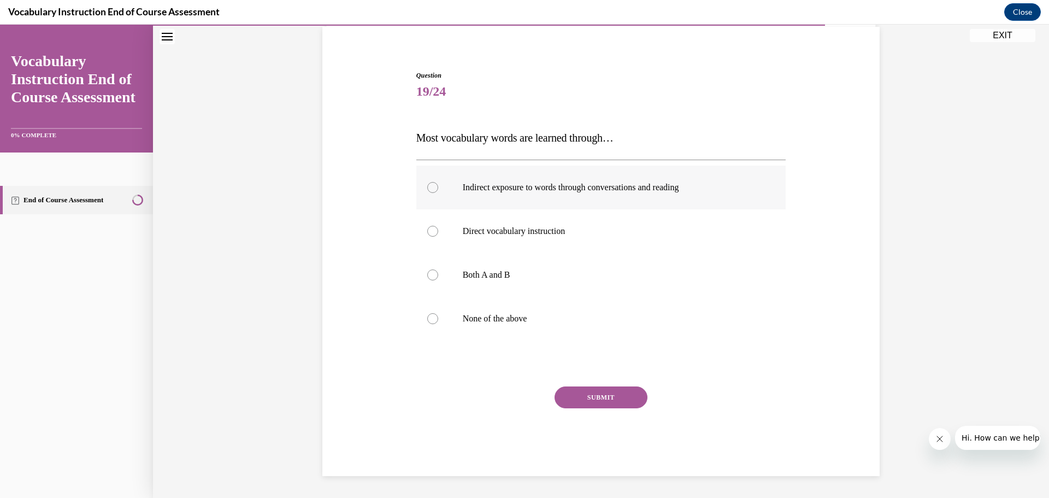
click at [592, 193] on label "Indirect exposure to words through conversations and reading" at bounding box center [601, 188] width 370 height 44
click at [438, 193] on input "Indirect exposure to words through conversations and reading" at bounding box center [432, 187] width 11 height 11
radio input "true"
click at [592, 394] on button "SUBMIT" at bounding box center [600, 397] width 93 height 22
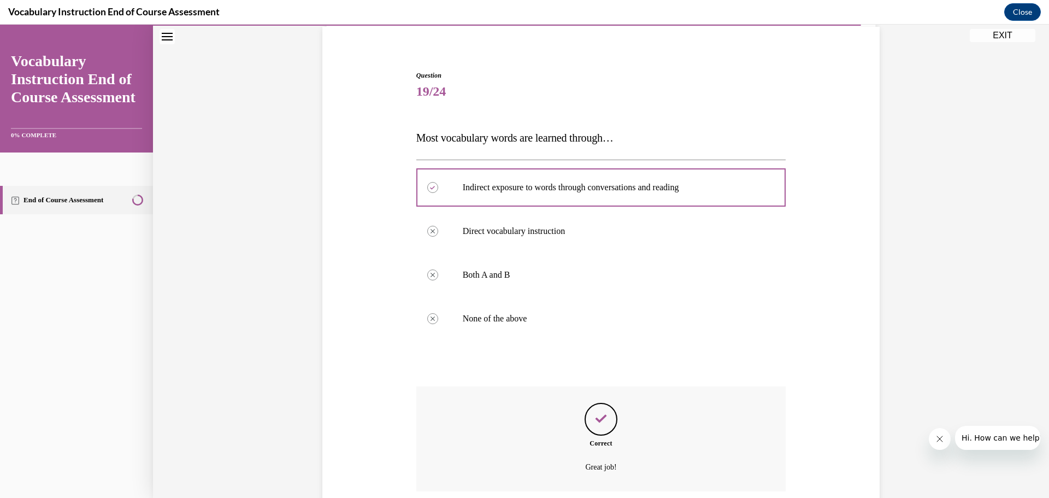
scroll to position [170, 0]
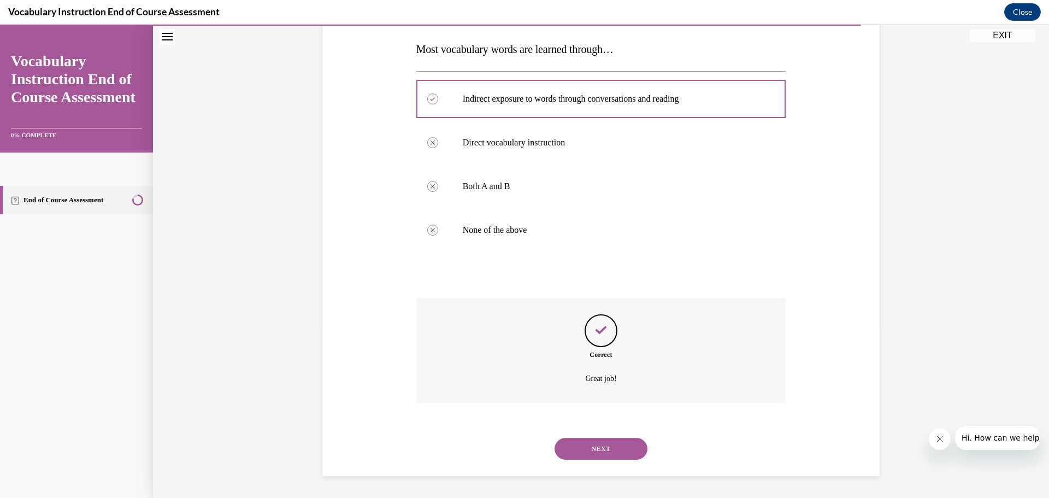
click at [594, 444] on button "NEXT" at bounding box center [600, 449] width 93 height 22
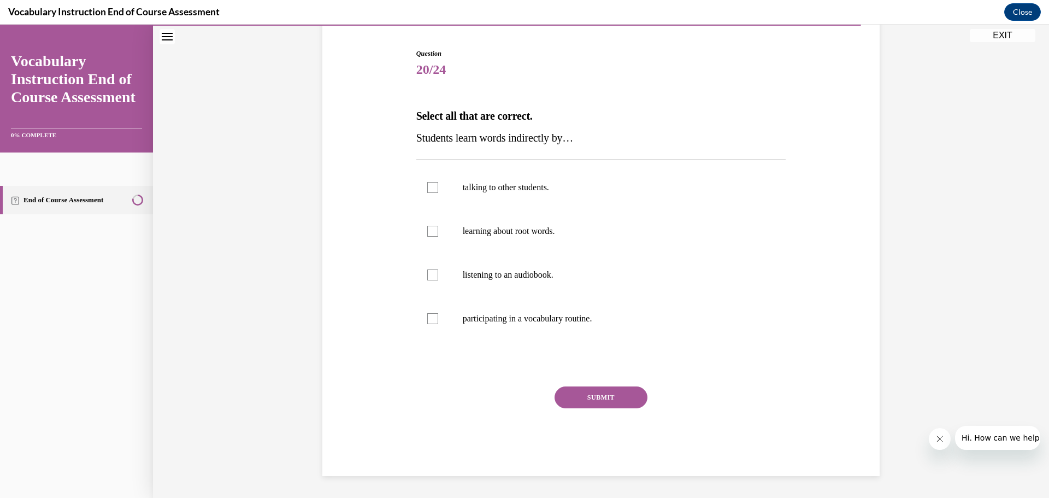
scroll to position [103, 0]
click at [525, 190] on p "talking to other students." at bounding box center [611, 187] width 296 height 11
click at [438, 190] on input "talking to other students." at bounding box center [432, 187] width 11 height 11
checkbox input "true"
click at [517, 278] on p "listening to an audiobook." at bounding box center [611, 274] width 296 height 11
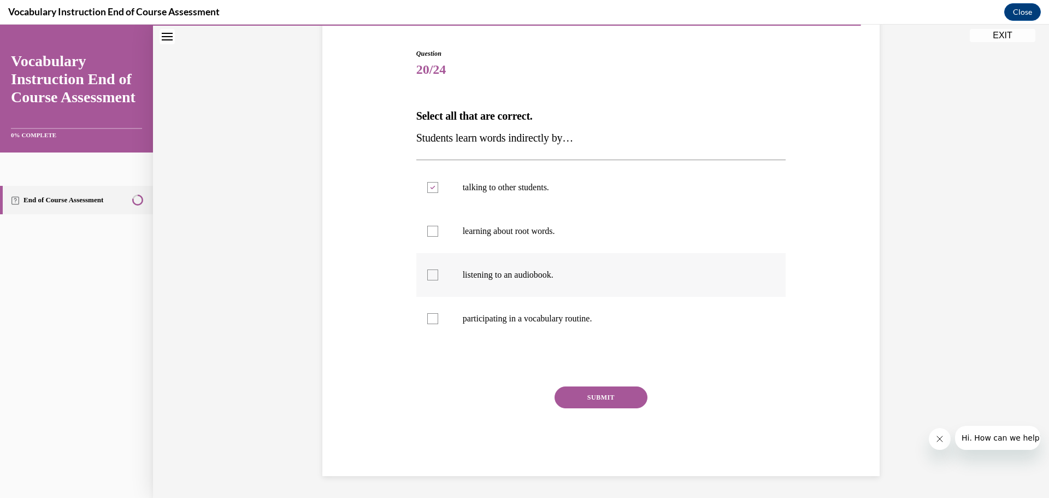
click at [438, 278] on input "listening to an audiobook." at bounding box center [432, 274] width 11 height 11
checkbox input "true"
click at [583, 398] on button "SUBMIT" at bounding box center [600, 397] width 93 height 22
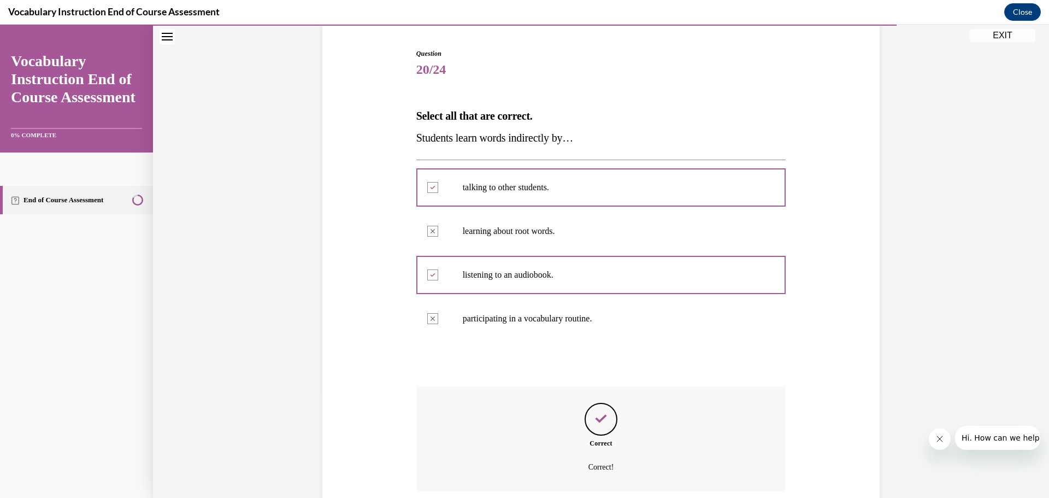
scroll to position [192, 0]
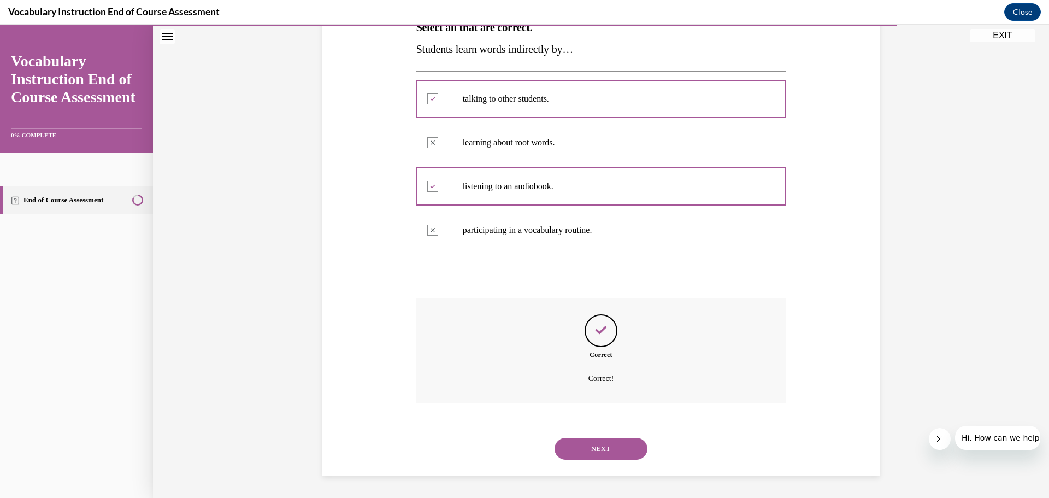
click at [596, 447] on button "NEXT" at bounding box center [600, 449] width 93 height 22
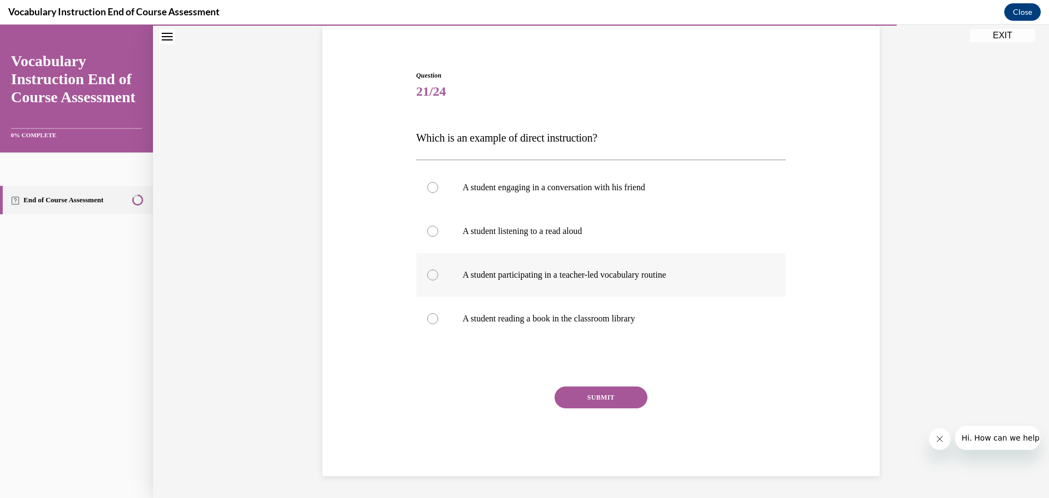
click at [600, 275] on p "A student participating in a teacher-led vocabulary routine" at bounding box center [611, 274] width 296 height 11
click at [438, 275] on input "A student participating in a teacher-led vocabulary routine" at bounding box center [432, 274] width 11 height 11
radio input "true"
click at [607, 392] on button "SUBMIT" at bounding box center [600, 397] width 93 height 22
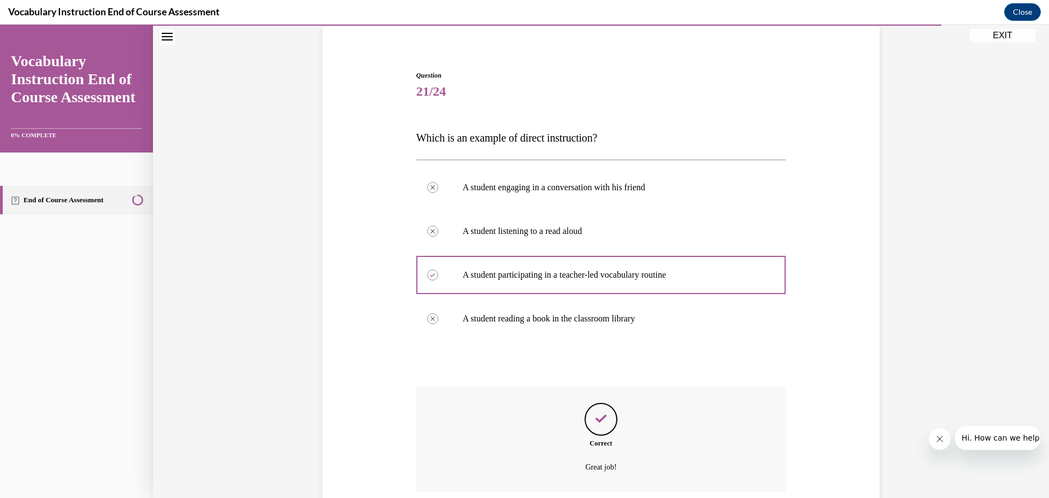
scroll to position [170, 0]
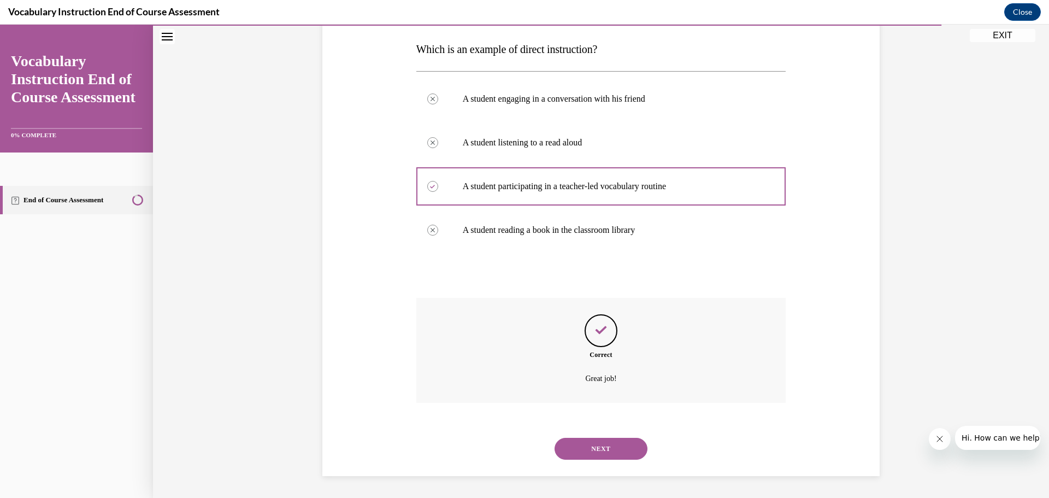
click at [593, 448] on button "NEXT" at bounding box center [600, 449] width 93 height 22
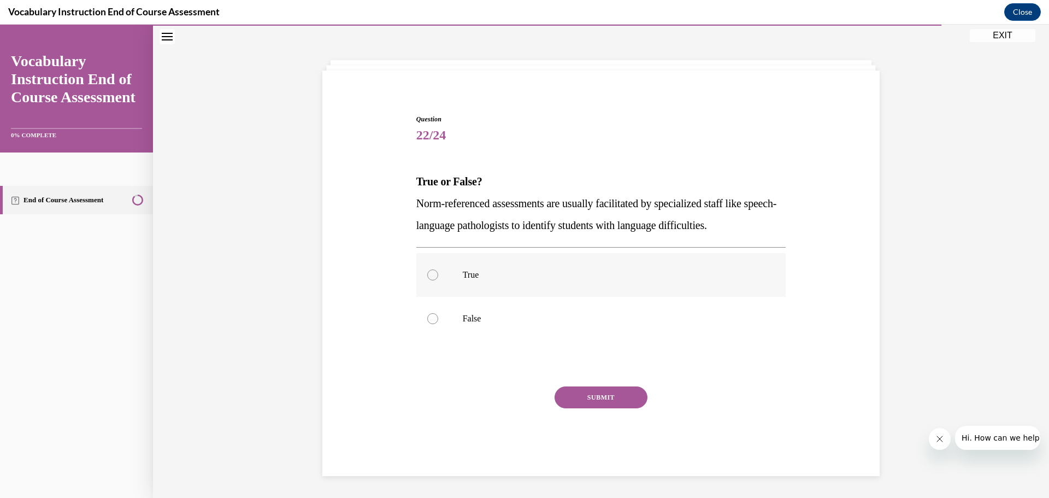
click at [443, 280] on label "True" at bounding box center [601, 275] width 370 height 44
click at [438, 280] on input "True" at bounding box center [432, 274] width 11 height 11
radio input "true"
click at [591, 397] on button "SUBMIT" at bounding box center [600, 397] width 93 height 22
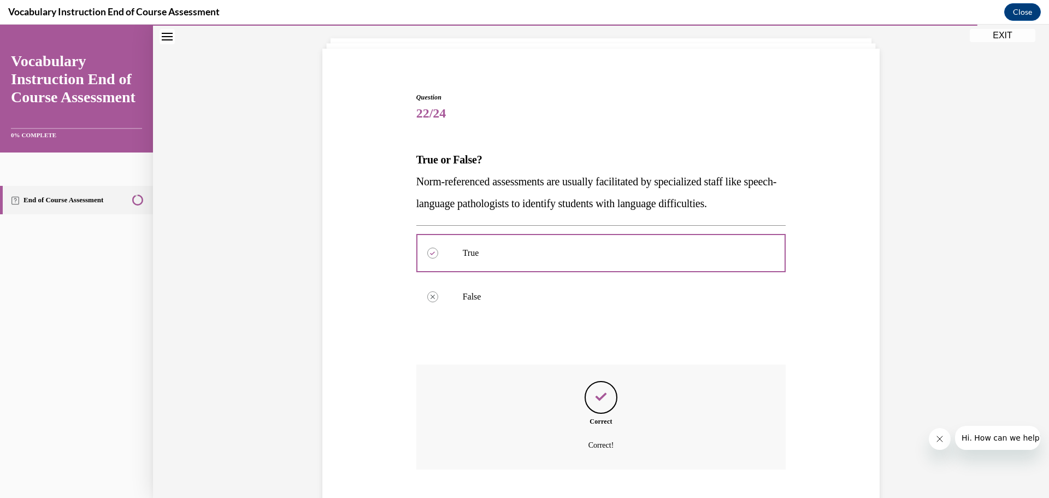
scroll to position [126, 0]
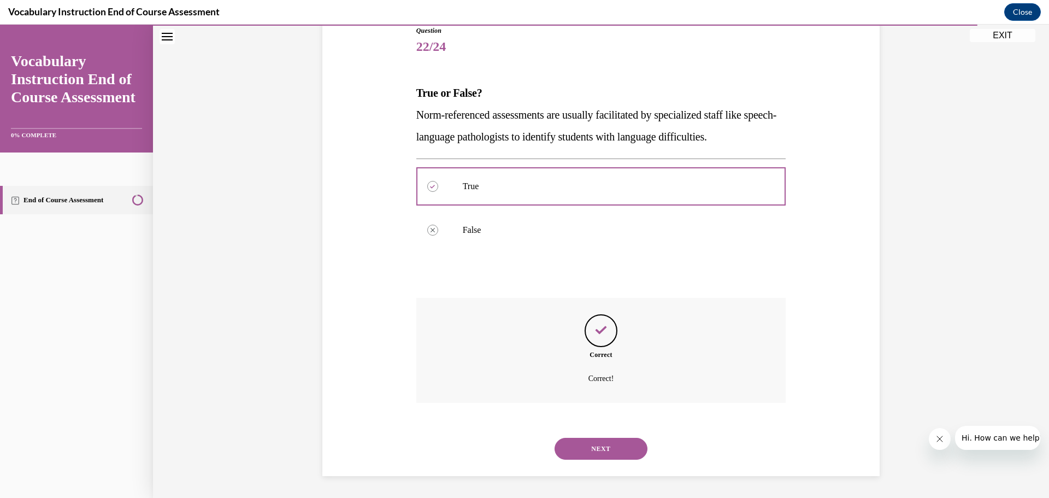
click at [593, 444] on button "NEXT" at bounding box center [600, 449] width 93 height 22
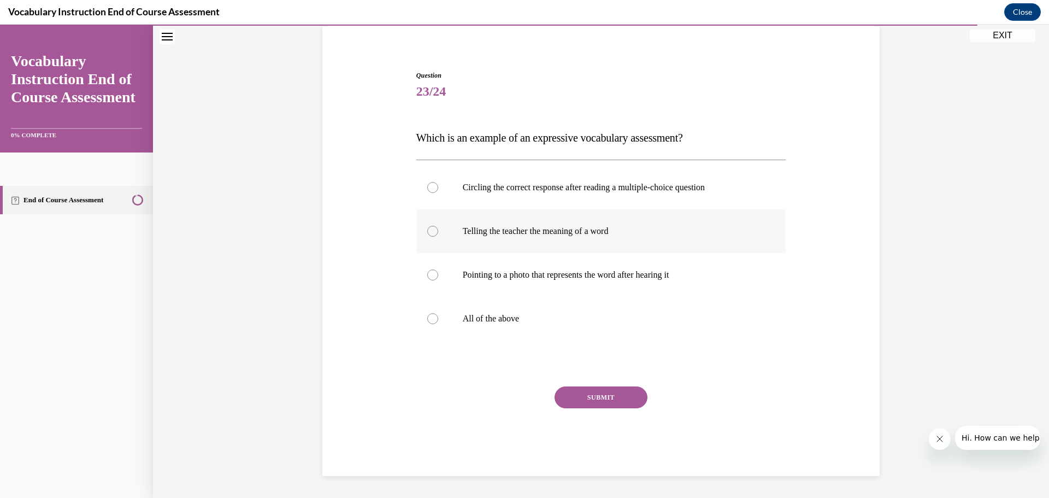
click at [580, 233] on p "Telling the teacher the meaning of a word" at bounding box center [611, 231] width 296 height 11
click at [438, 233] on input "Telling the teacher the meaning of a word" at bounding box center [432, 231] width 11 height 11
radio input "true"
click at [570, 274] on p "Pointing to a photo that represents the word after hearing it" at bounding box center [611, 274] width 296 height 11
click at [438, 274] on input "Pointing to a photo that represents the word after hearing it" at bounding box center [432, 274] width 11 height 11
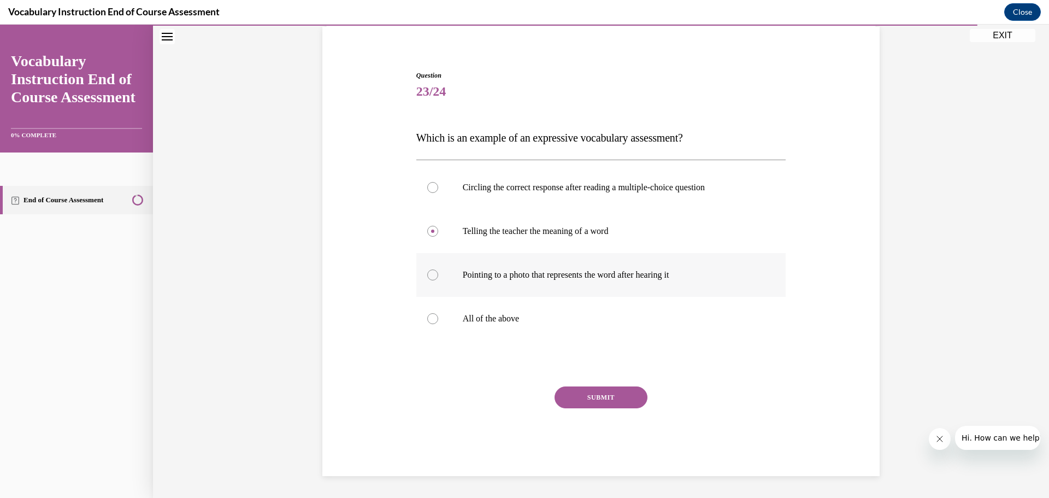
radio input "true"
click at [506, 312] on label "All of the above" at bounding box center [601, 319] width 370 height 44
click at [438, 313] on input "All of the above" at bounding box center [432, 318] width 11 height 11
radio input "true"
click at [592, 391] on button "SUBMIT" at bounding box center [600, 397] width 93 height 22
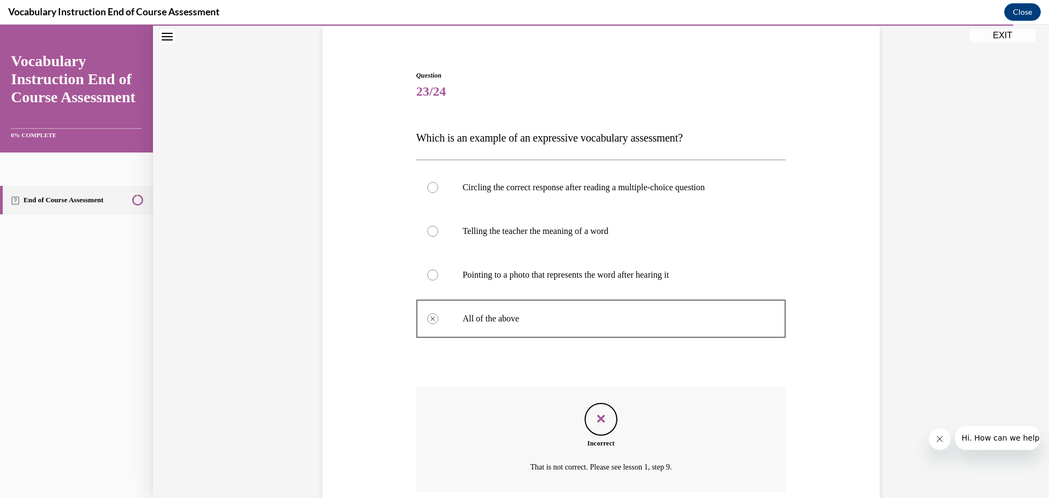
scroll to position [170, 0]
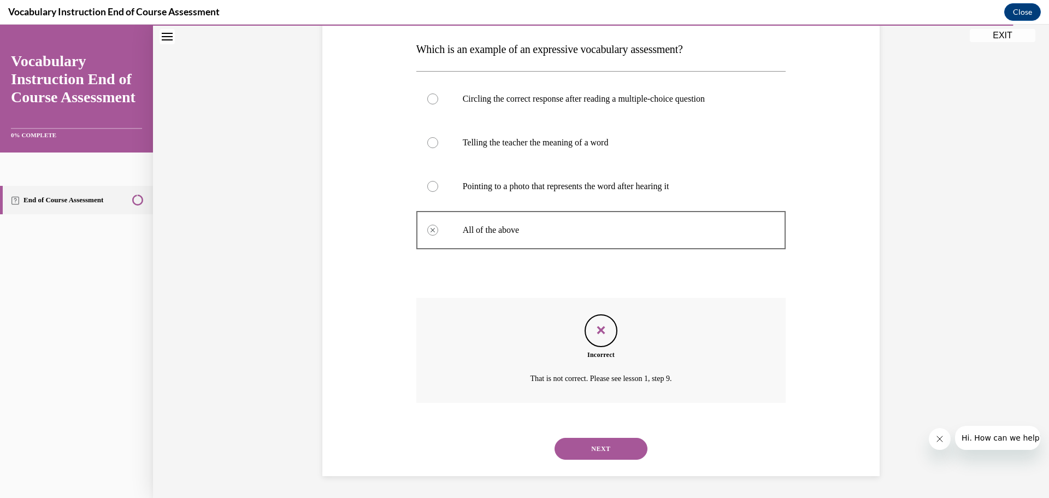
click at [596, 442] on button "NEXT" at bounding box center [600, 449] width 93 height 22
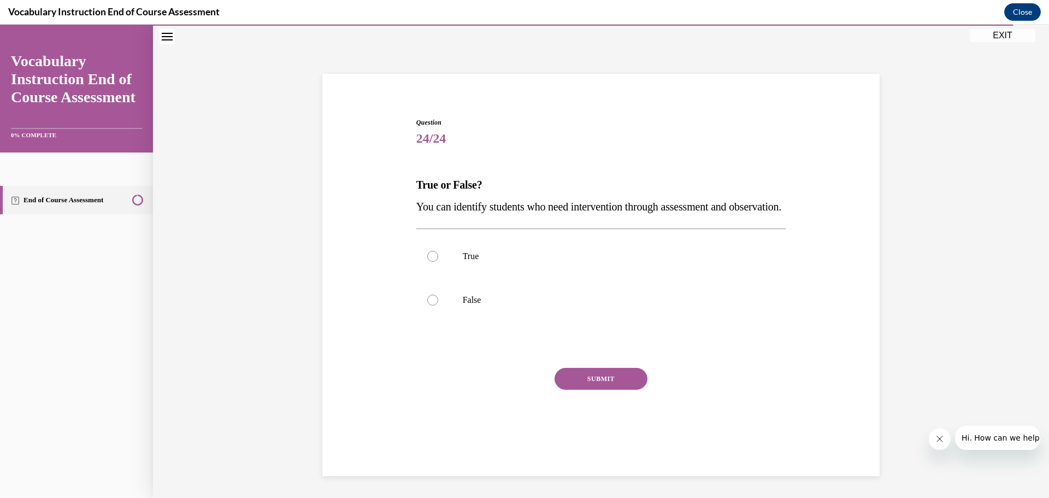
scroll to position [38, 0]
click at [479, 262] on p "True" at bounding box center [611, 256] width 296 height 11
click at [438, 262] on input "True" at bounding box center [432, 256] width 11 height 11
radio input "true"
click at [601, 389] on button "SUBMIT" at bounding box center [600, 379] width 93 height 22
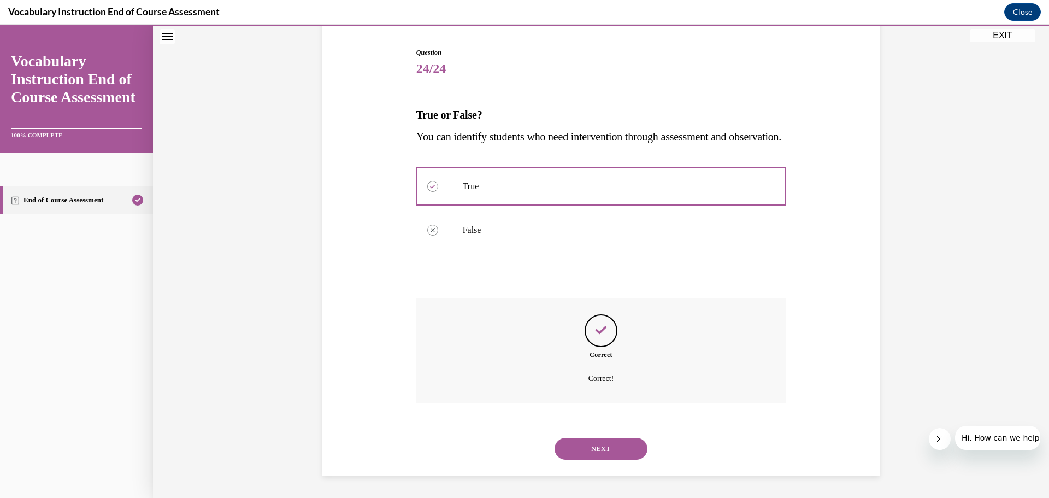
scroll to position [126, 0]
click at [600, 445] on button "NEXT" at bounding box center [600, 449] width 93 height 22
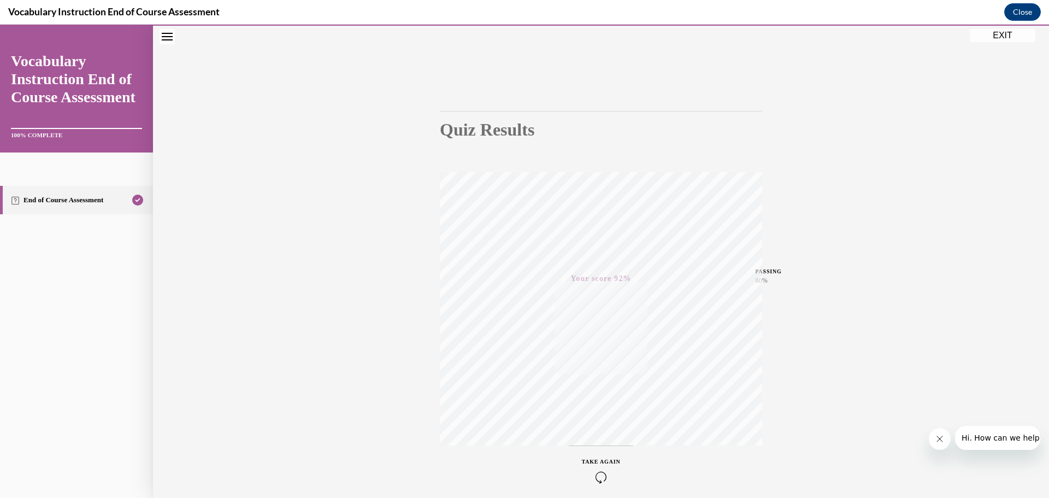
scroll to position [87, 0]
click at [1003, 34] on button "EXIT" at bounding box center [1003, 35] width 66 height 13
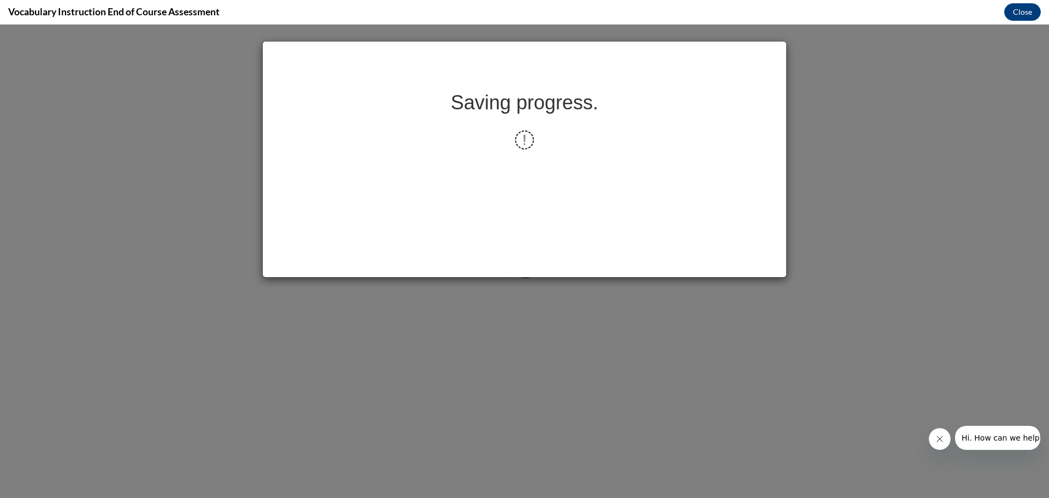
scroll to position [0, 0]
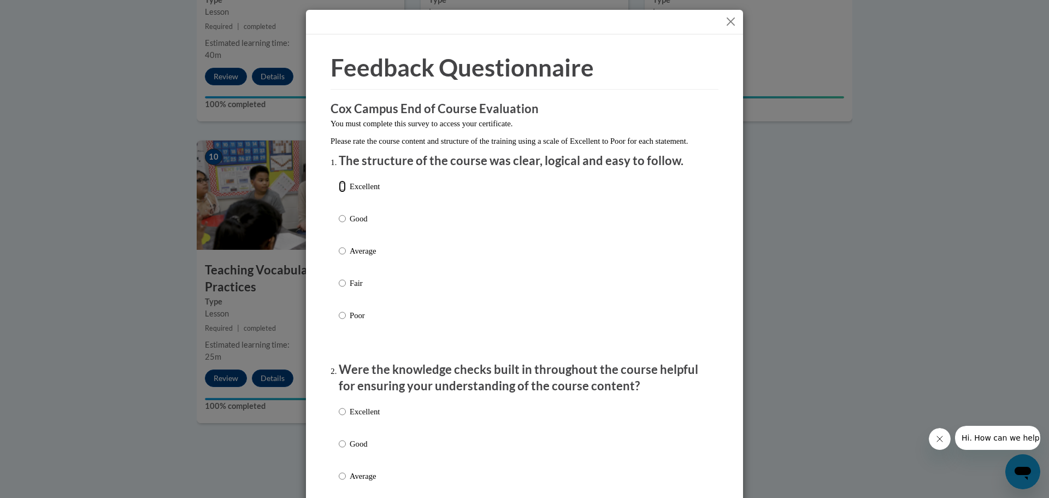
click at [339, 192] on input "Excellent" at bounding box center [342, 186] width 7 height 12
radio input "true"
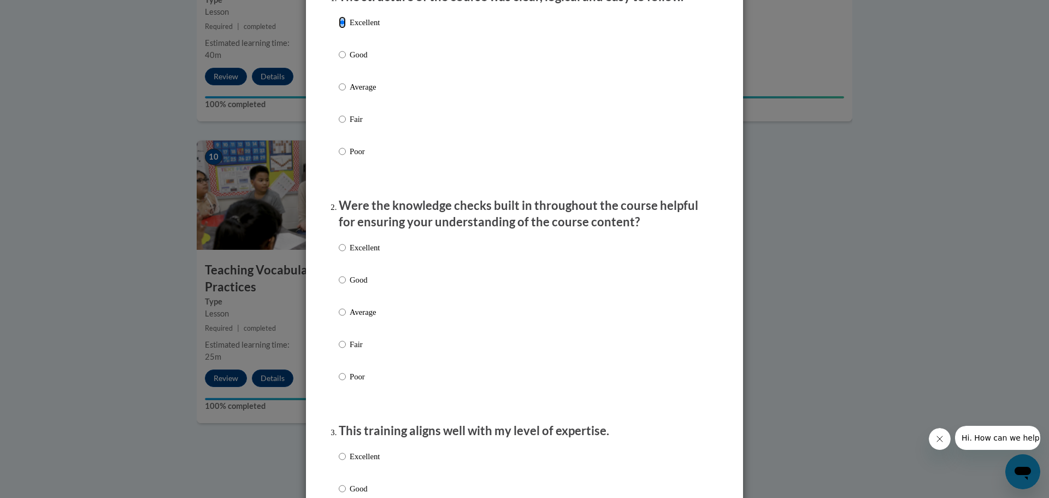
scroll to position [273, 0]
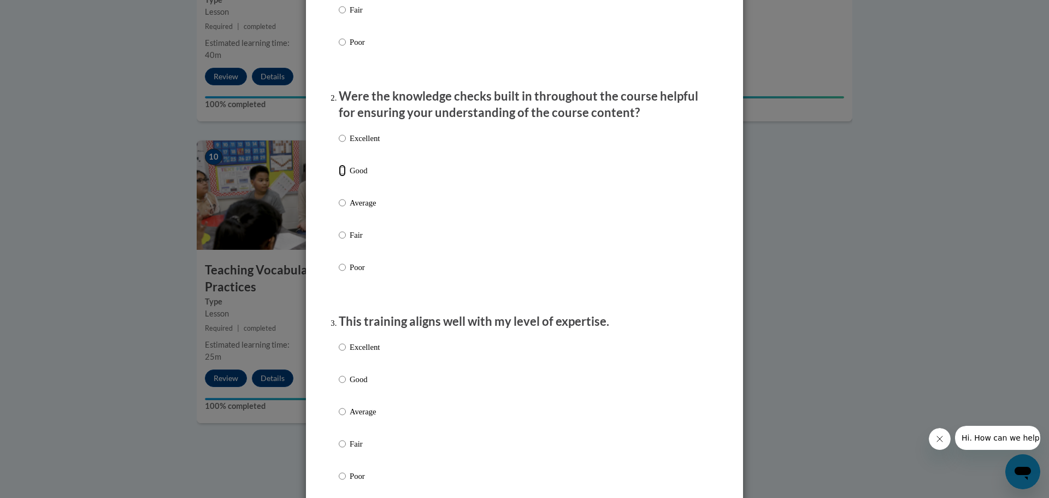
click at [341, 176] on input "Good" at bounding box center [342, 170] width 7 height 12
radio input "true"
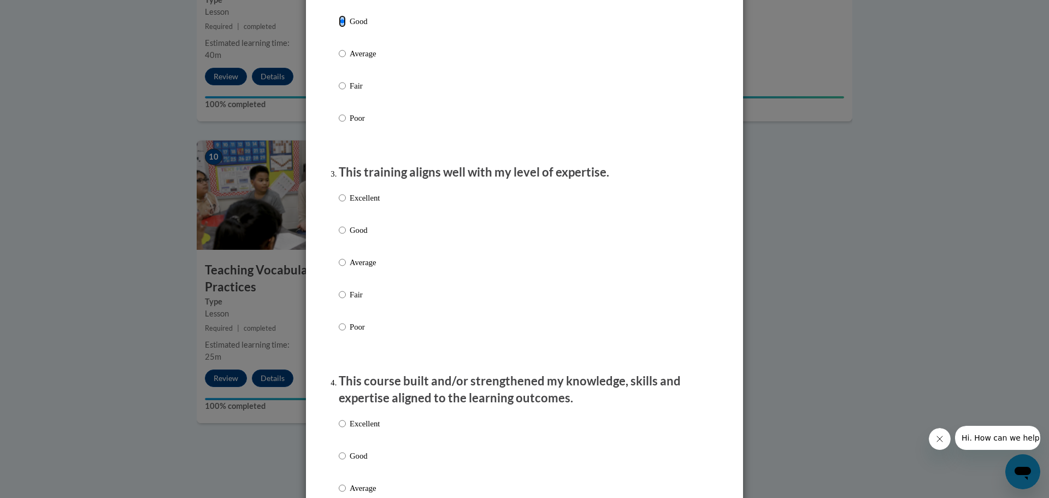
scroll to position [437, 0]
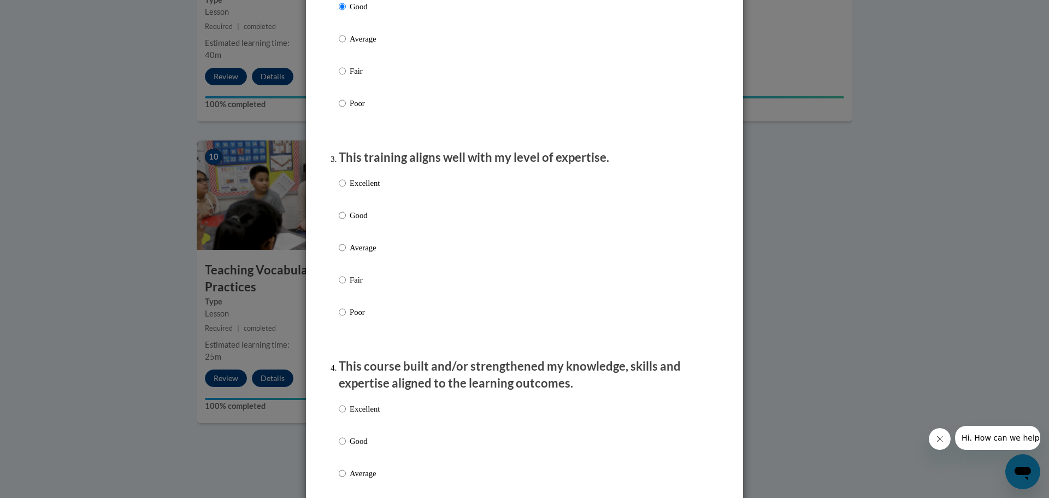
click at [363, 189] on p "Excellent" at bounding box center [365, 183] width 30 height 12
click at [346, 189] on input "Excellent" at bounding box center [342, 183] width 7 height 12
radio input "true"
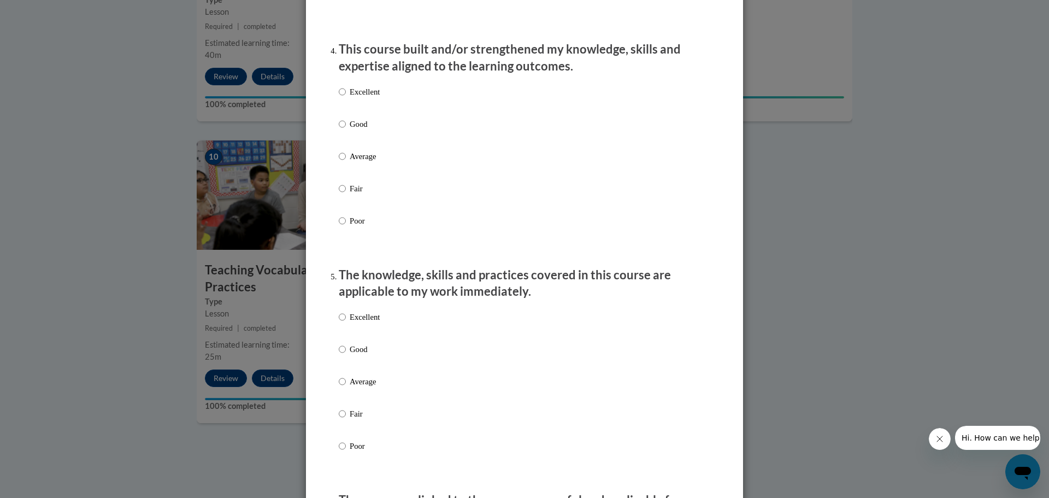
scroll to position [765, 0]
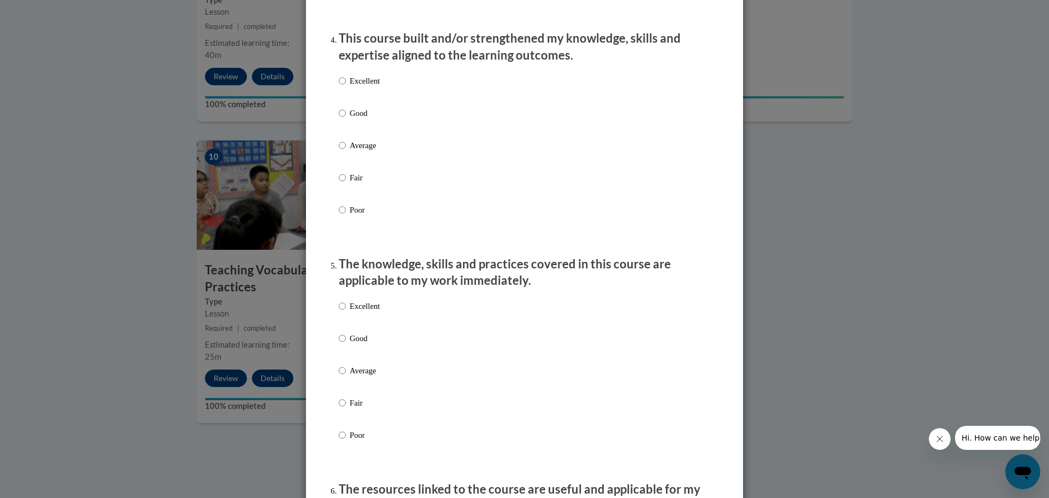
click at [350, 87] on p "Excellent" at bounding box center [365, 81] width 30 height 12
click at [346, 87] on input "Excellent" at bounding box center [342, 81] width 7 height 12
radio input "true"
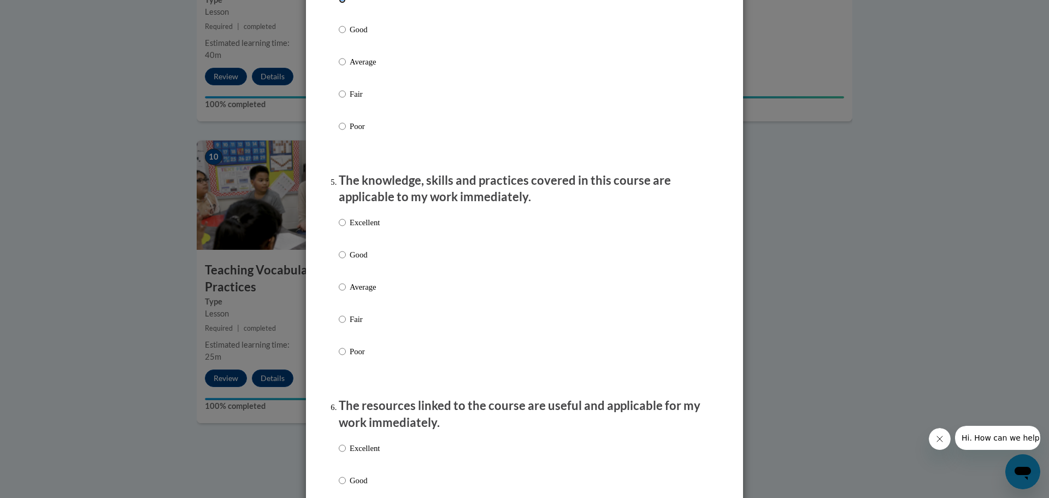
scroll to position [874, 0]
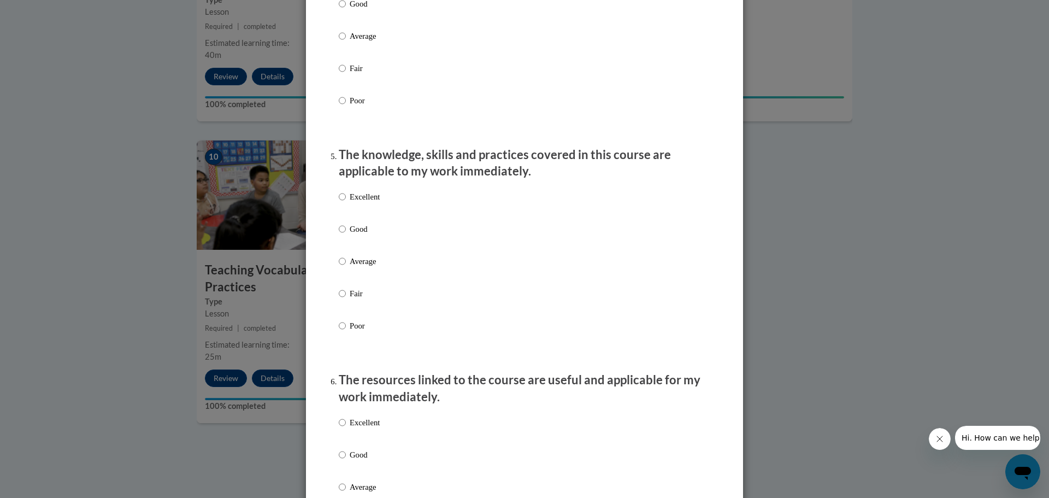
click at [365, 203] on p "Excellent" at bounding box center [365, 197] width 30 height 12
click at [346, 203] on input "Excellent" at bounding box center [342, 197] width 7 height 12
radio input "true"
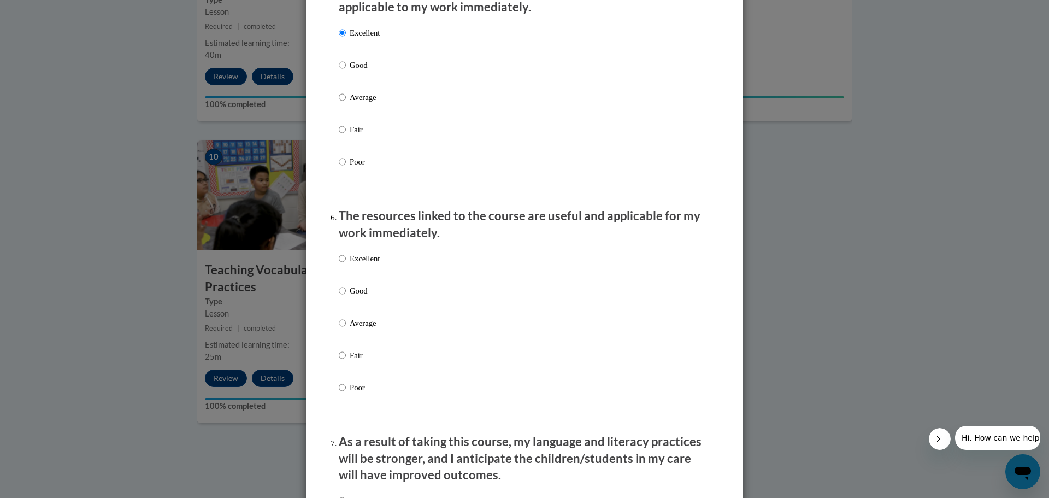
click at [353, 264] on p "Excellent" at bounding box center [365, 258] width 30 height 12
click at [346, 264] on input "Excellent" at bounding box center [342, 258] width 7 height 12
radio input "true"
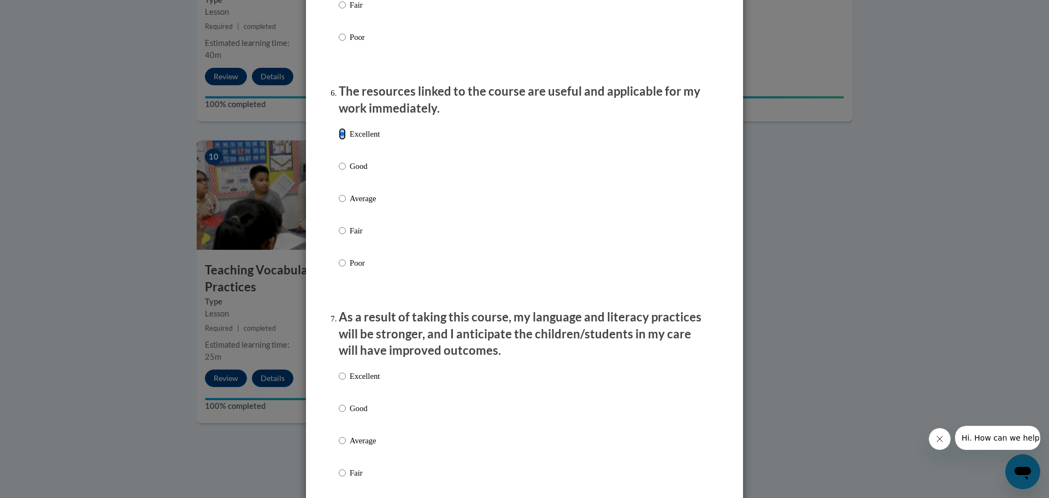
scroll to position [1256, 0]
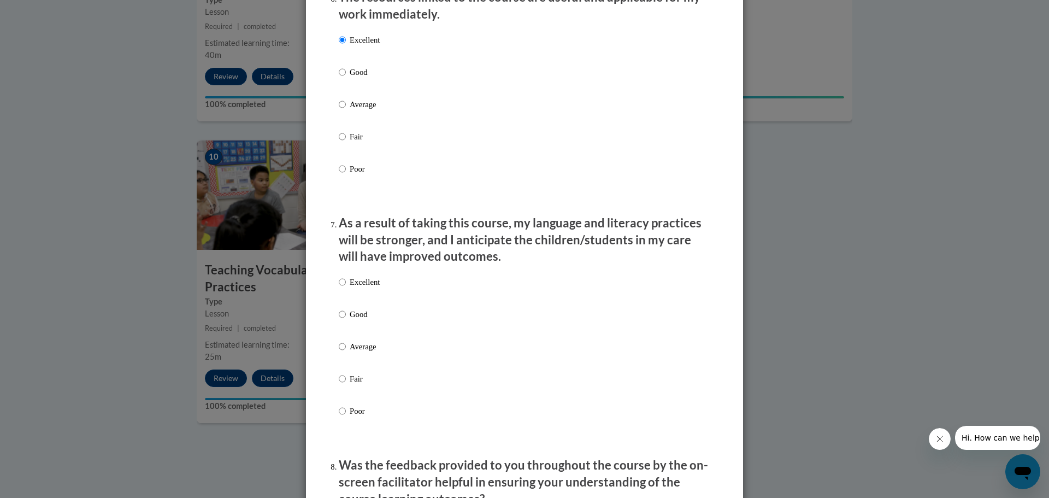
click at [360, 287] on p "Excellent" at bounding box center [365, 282] width 30 height 12
click at [346, 287] on input "Excellent" at bounding box center [342, 282] width 7 height 12
radio input "true"
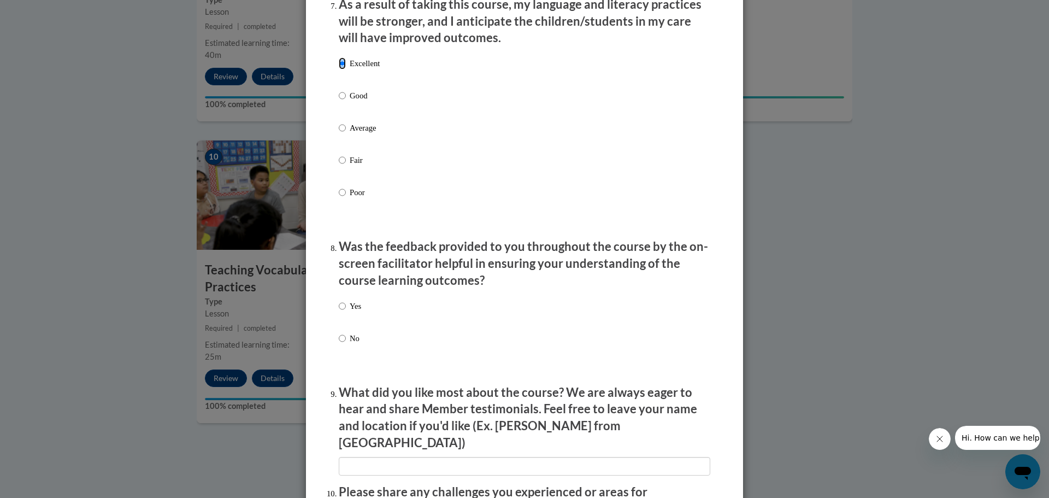
scroll to position [1529, 0]
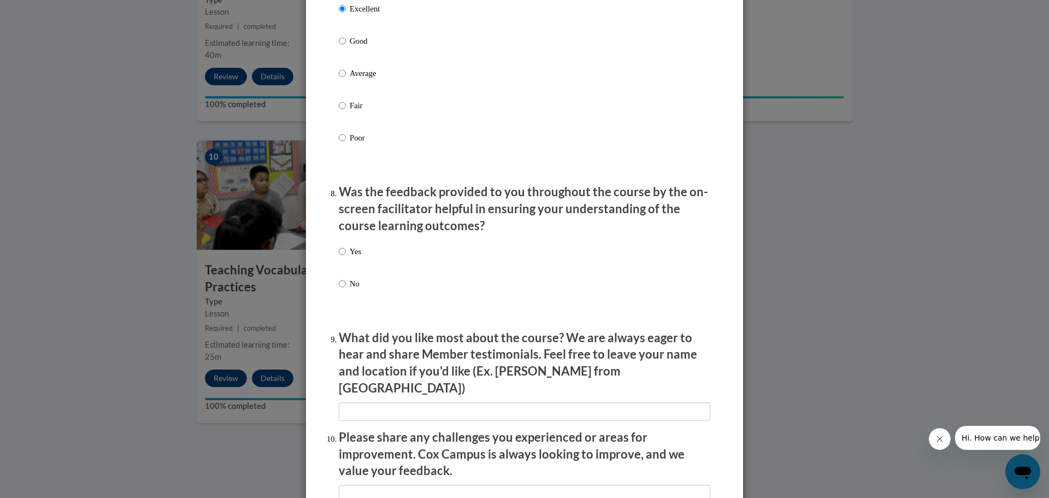
click at [357, 257] on p "Yes" at bounding box center [355, 251] width 11 height 12
click at [346, 257] on input "Yes" at bounding box center [342, 251] width 7 height 12
radio input "true"
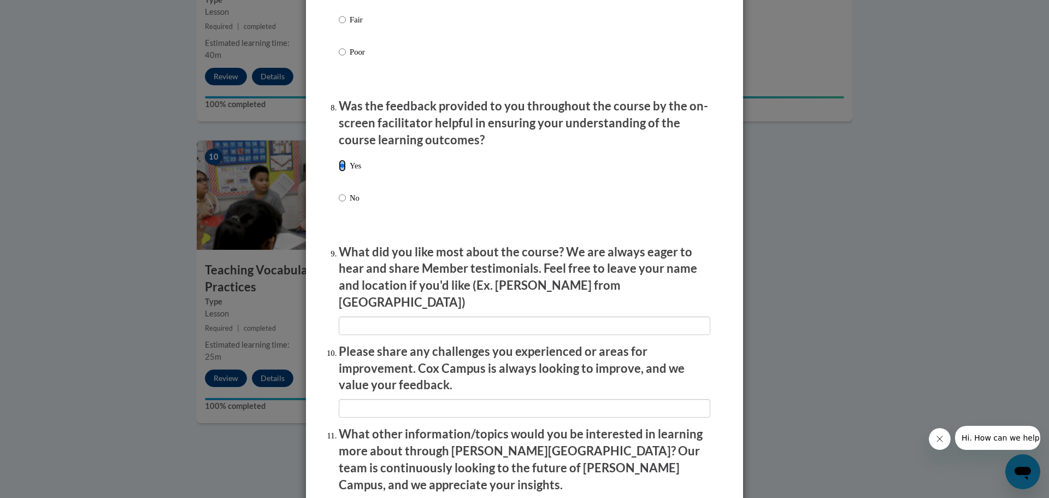
scroll to position [1693, 0]
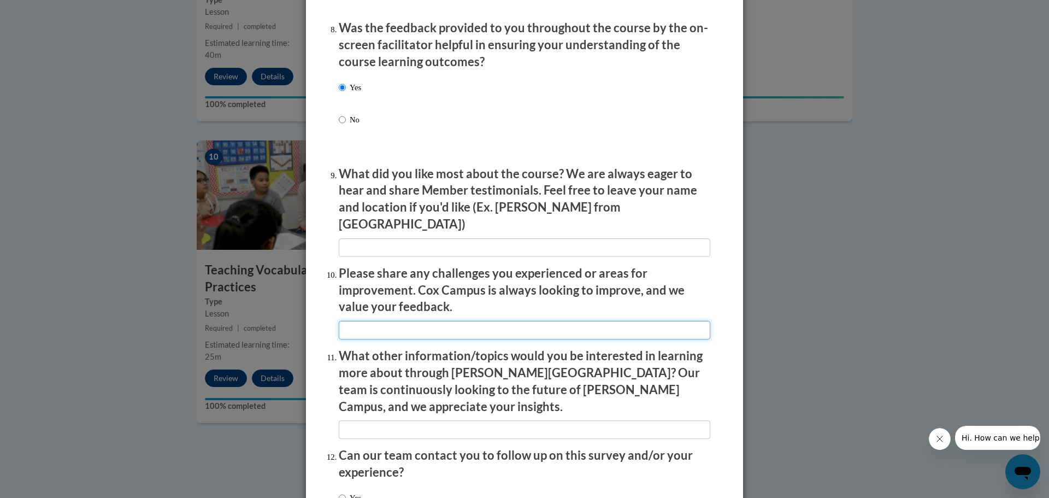
click at [398, 321] on input "textbox" at bounding box center [524, 330] width 371 height 19
type input "Just a lot of vocabulary to remember."
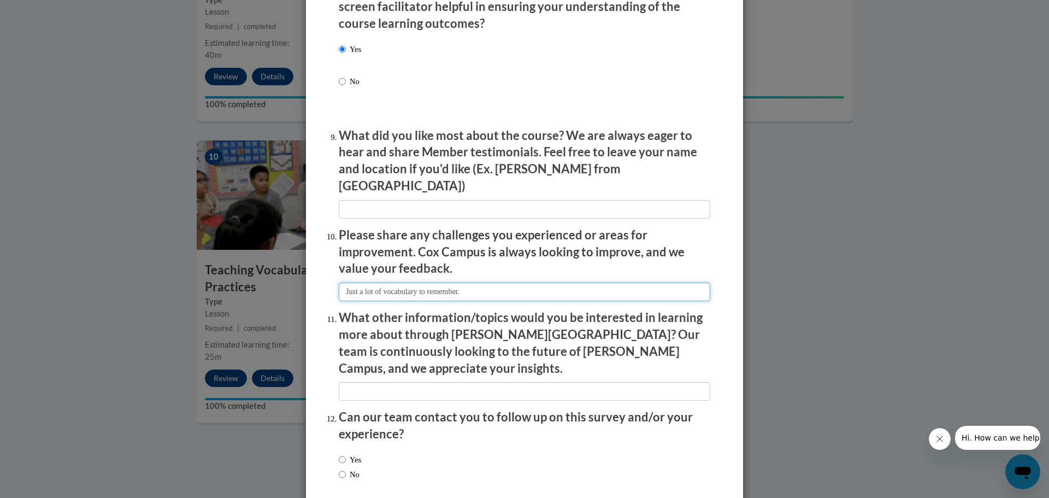
scroll to position [1772, 0]
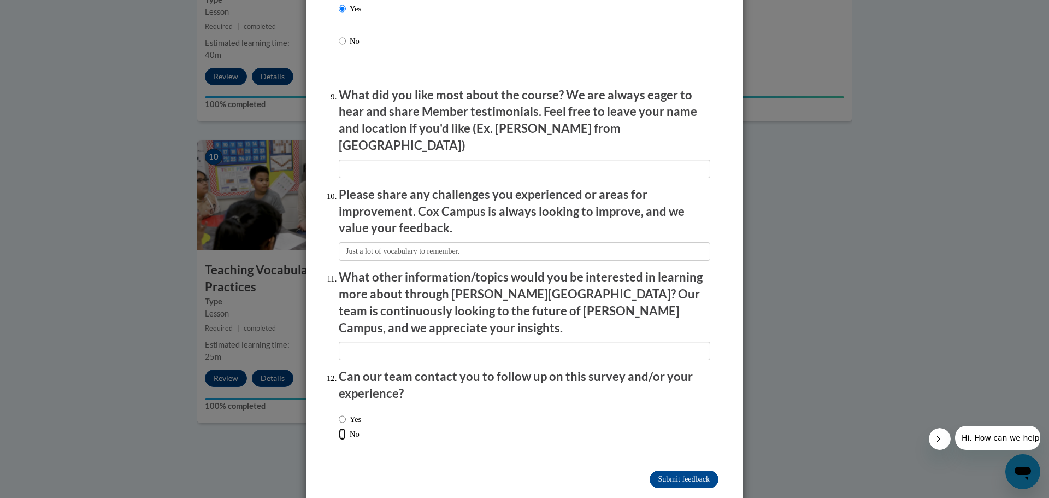
click at [340, 428] on input "No" at bounding box center [342, 434] width 7 height 12
radio input "true"
click at [677, 470] on input "Submit feedback" at bounding box center [683, 478] width 69 height 17
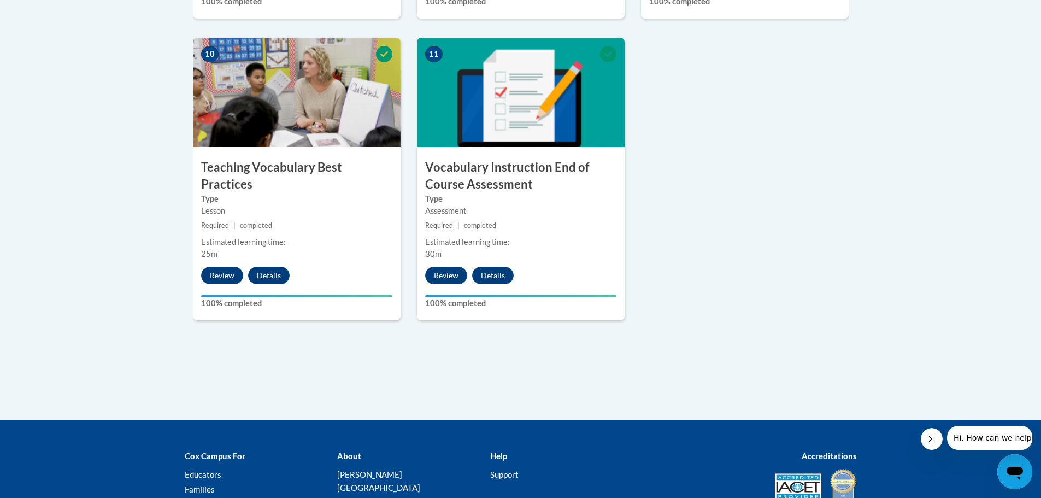
scroll to position [1352, 0]
